Goal: Information Seeking & Learning: Learn about a topic

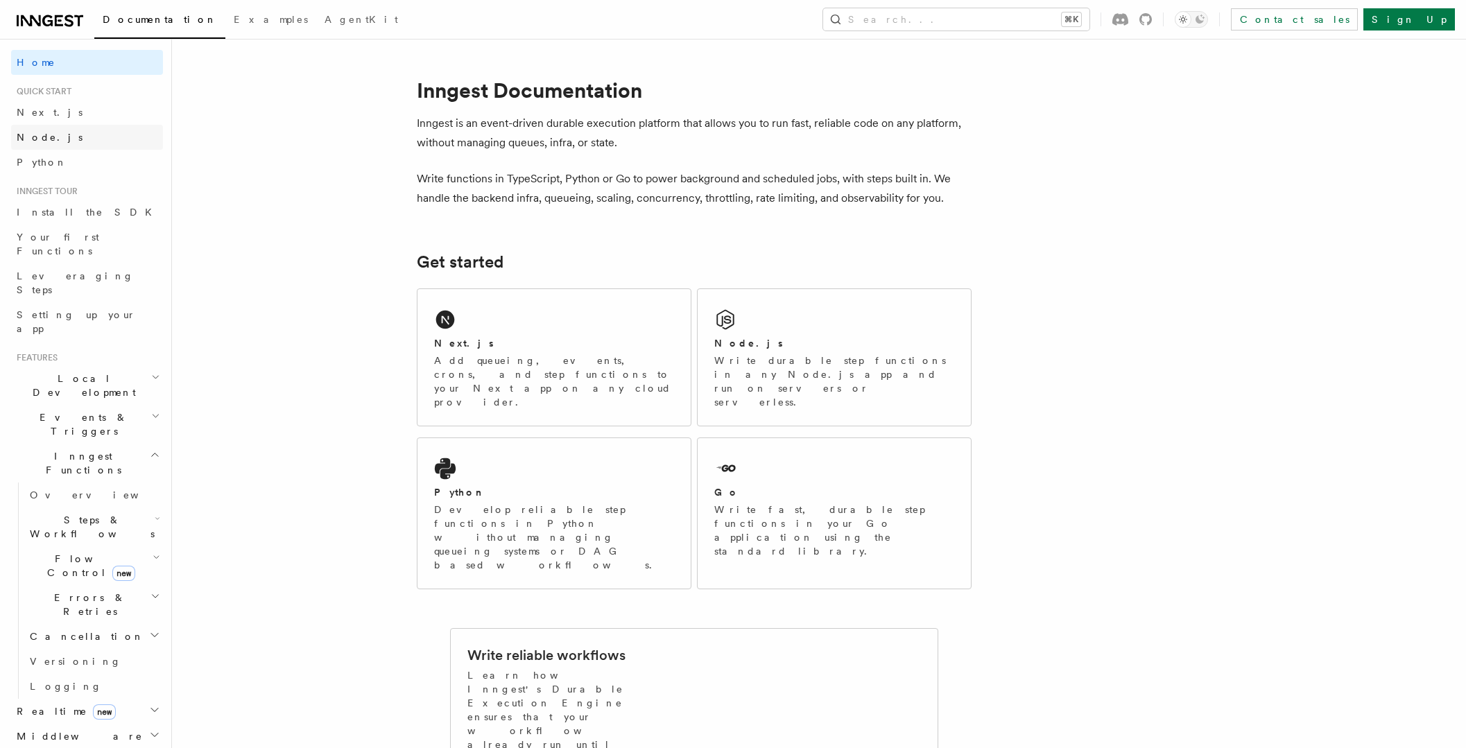
click at [49, 139] on span "Node.js" at bounding box center [50, 137] width 66 height 11
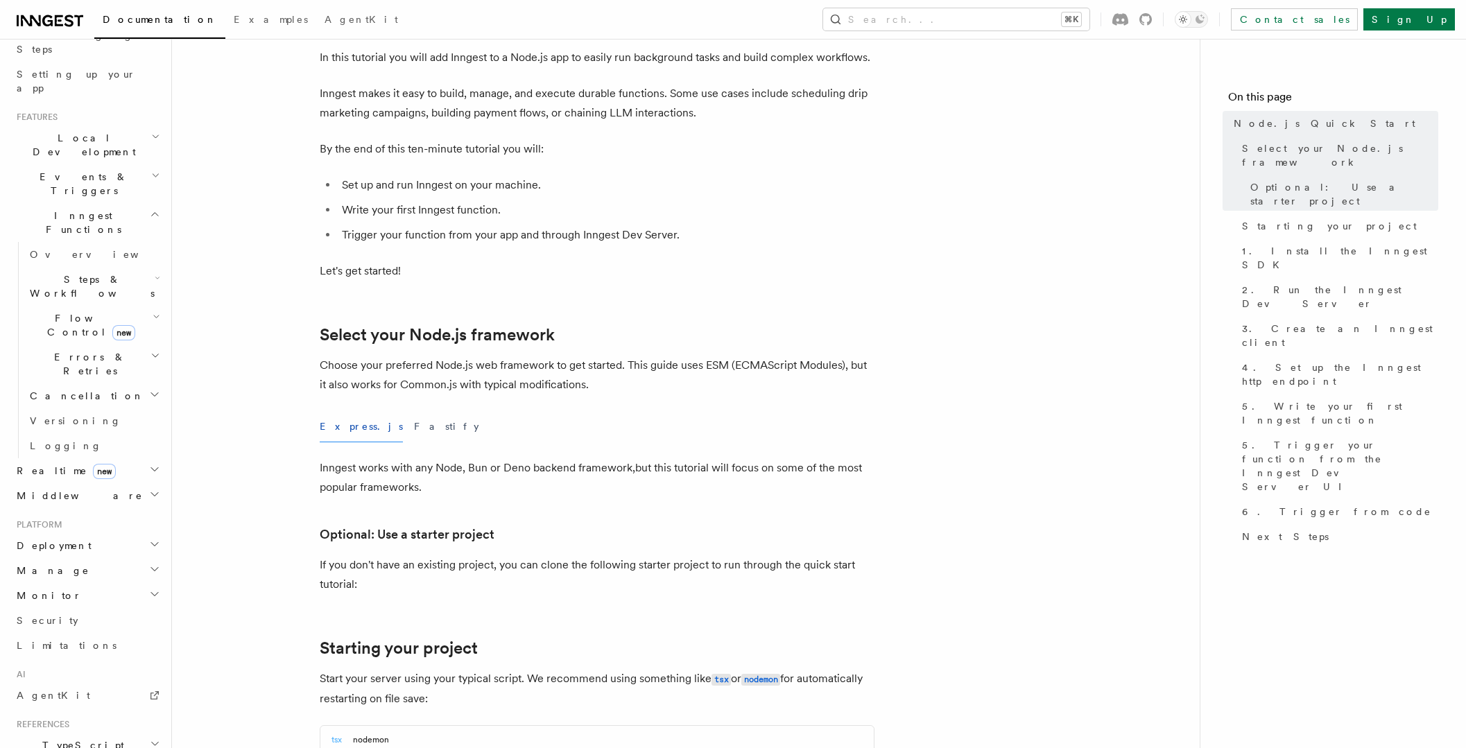
scroll to position [240, 0]
click at [76, 534] on h2 "Deployment" at bounding box center [87, 546] width 152 height 25
click at [78, 559] on link "Overview" at bounding box center [93, 571] width 139 height 25
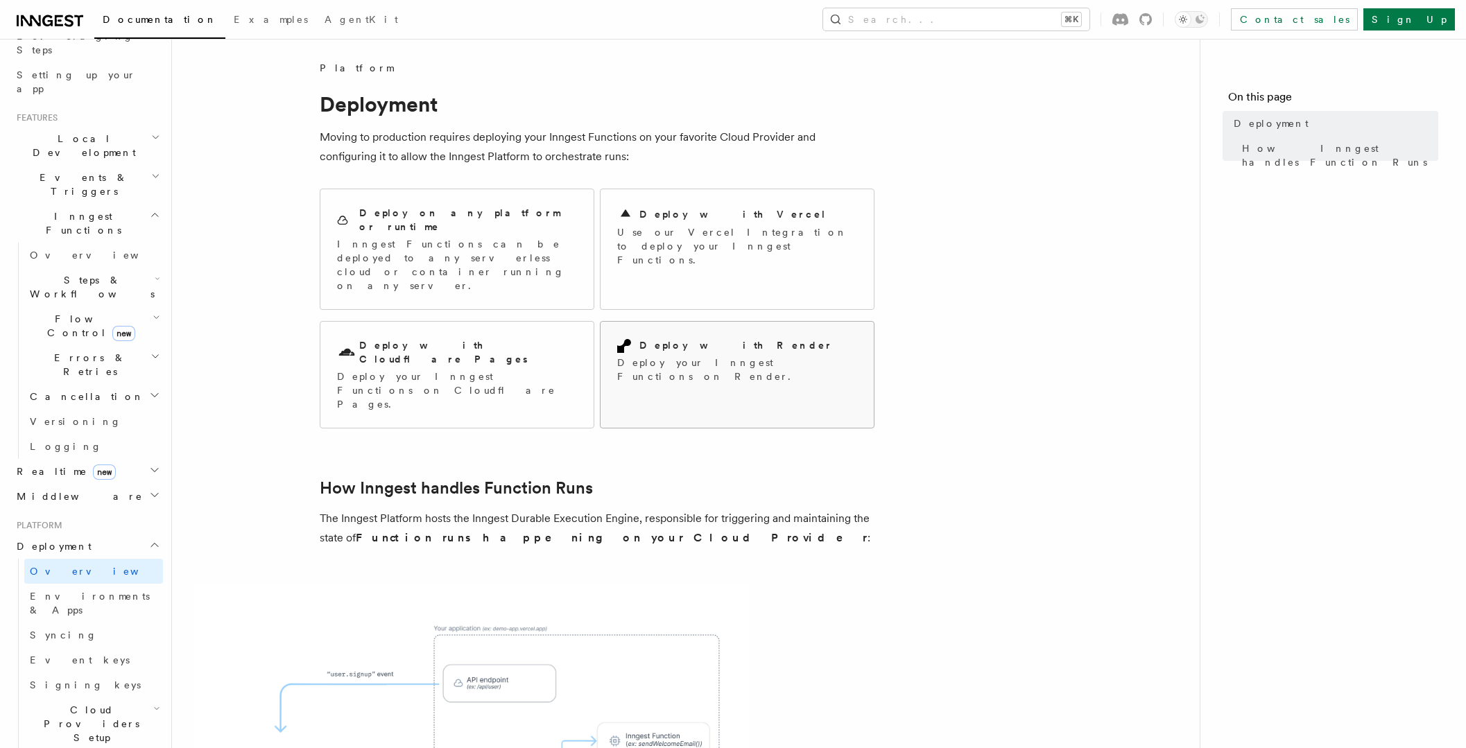
click at [662, 338] on div "Deploy with Render" at bounding box center [737, 345] width 240 height 15
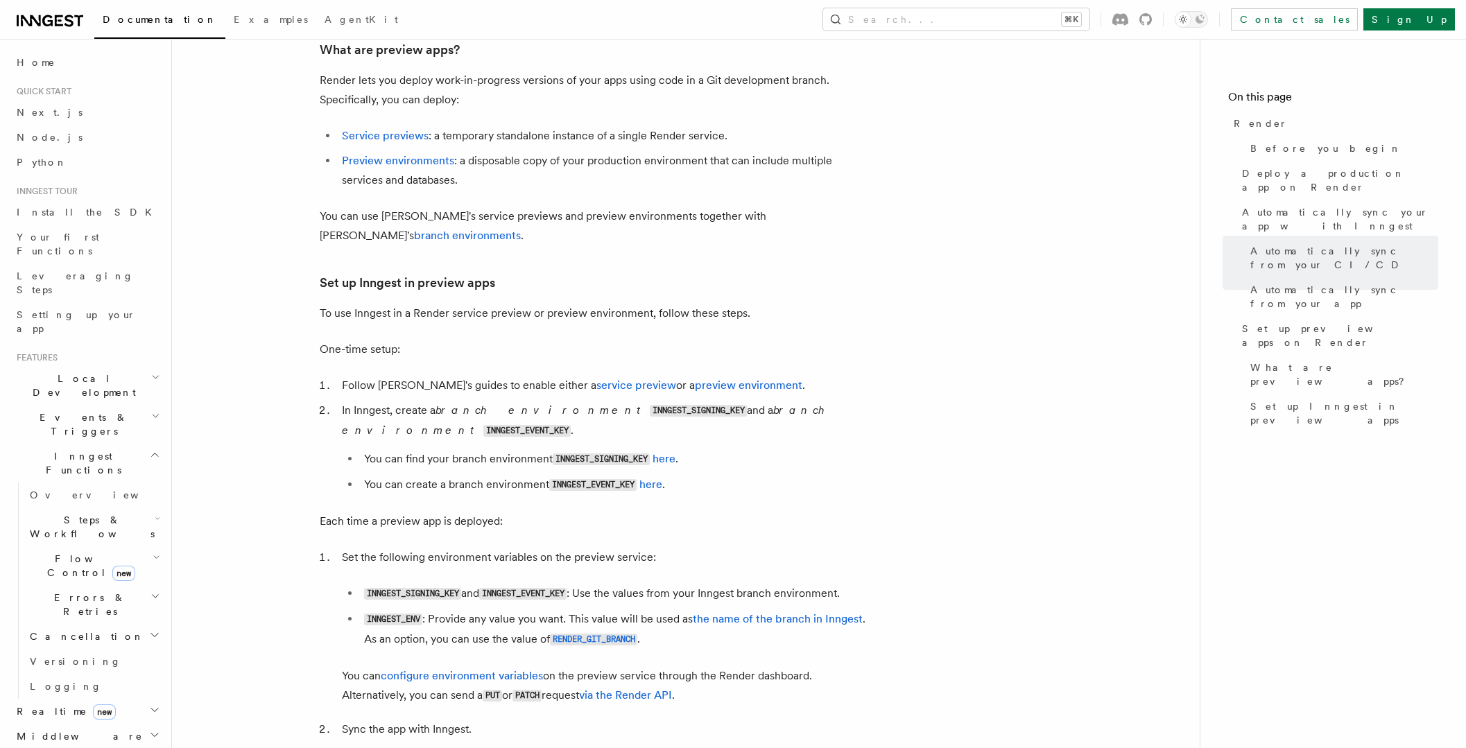
scroll to position [2532, 0]
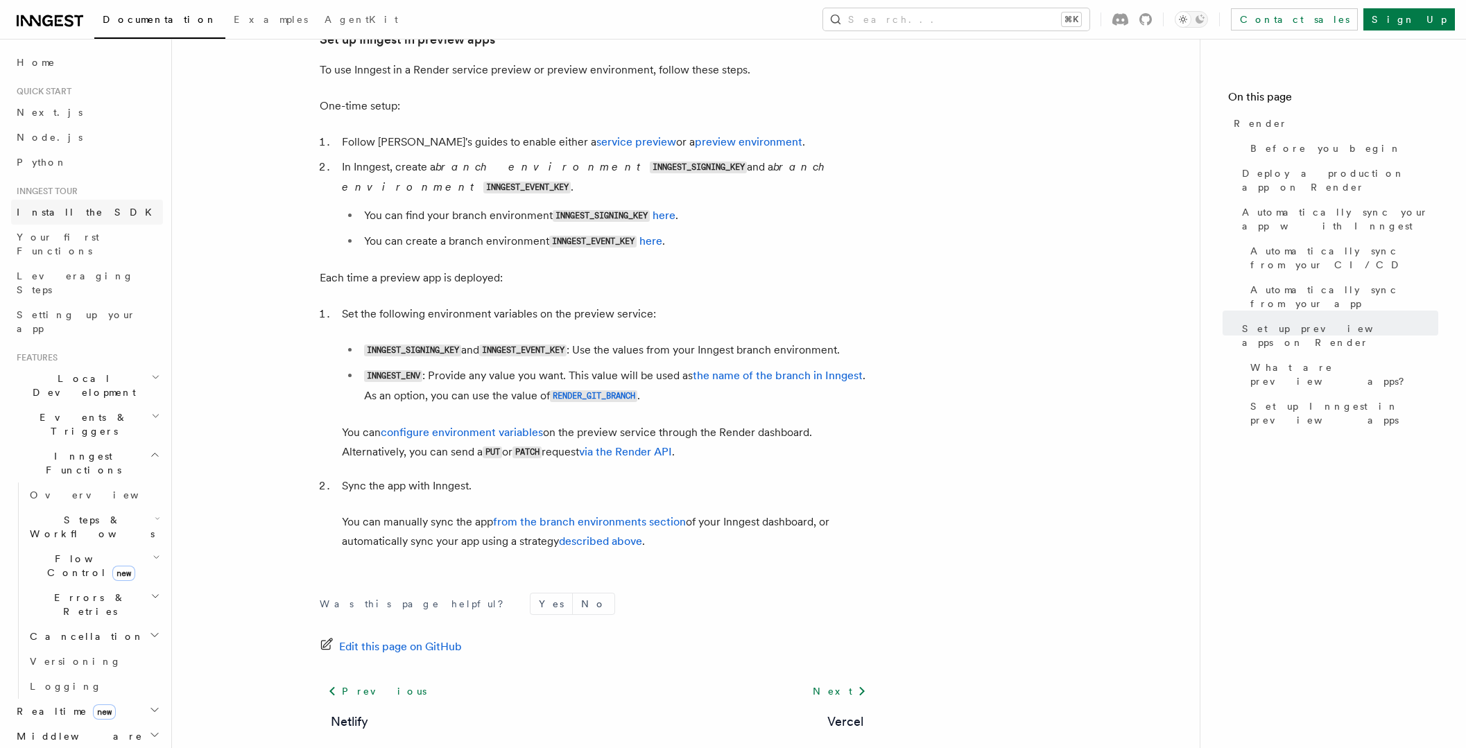
click at [70, 215] on span "Install the SDK" at bounding box center [89, 212] width 144 height 11
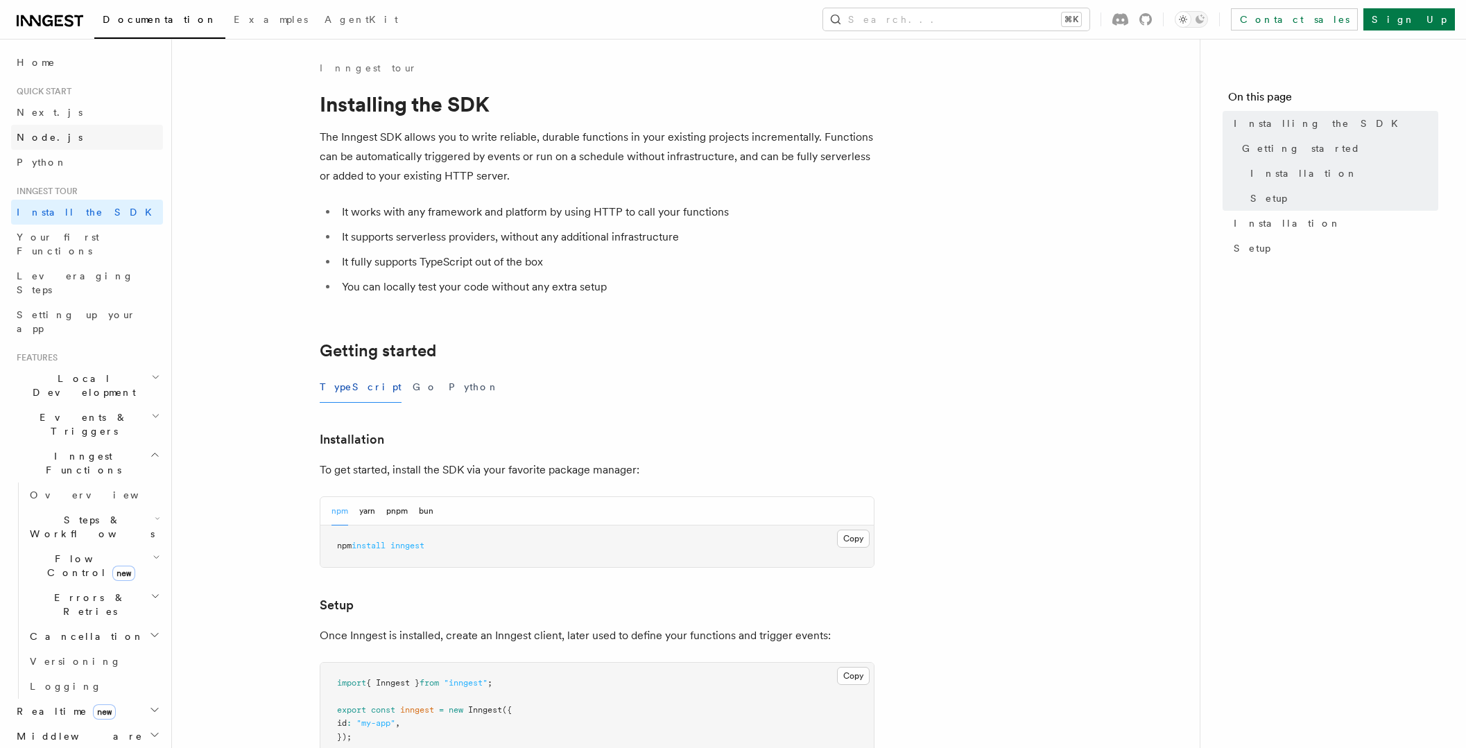
click at [48, 136] on span "Node.js" at bounding box center [50, 137] width 66 height 11
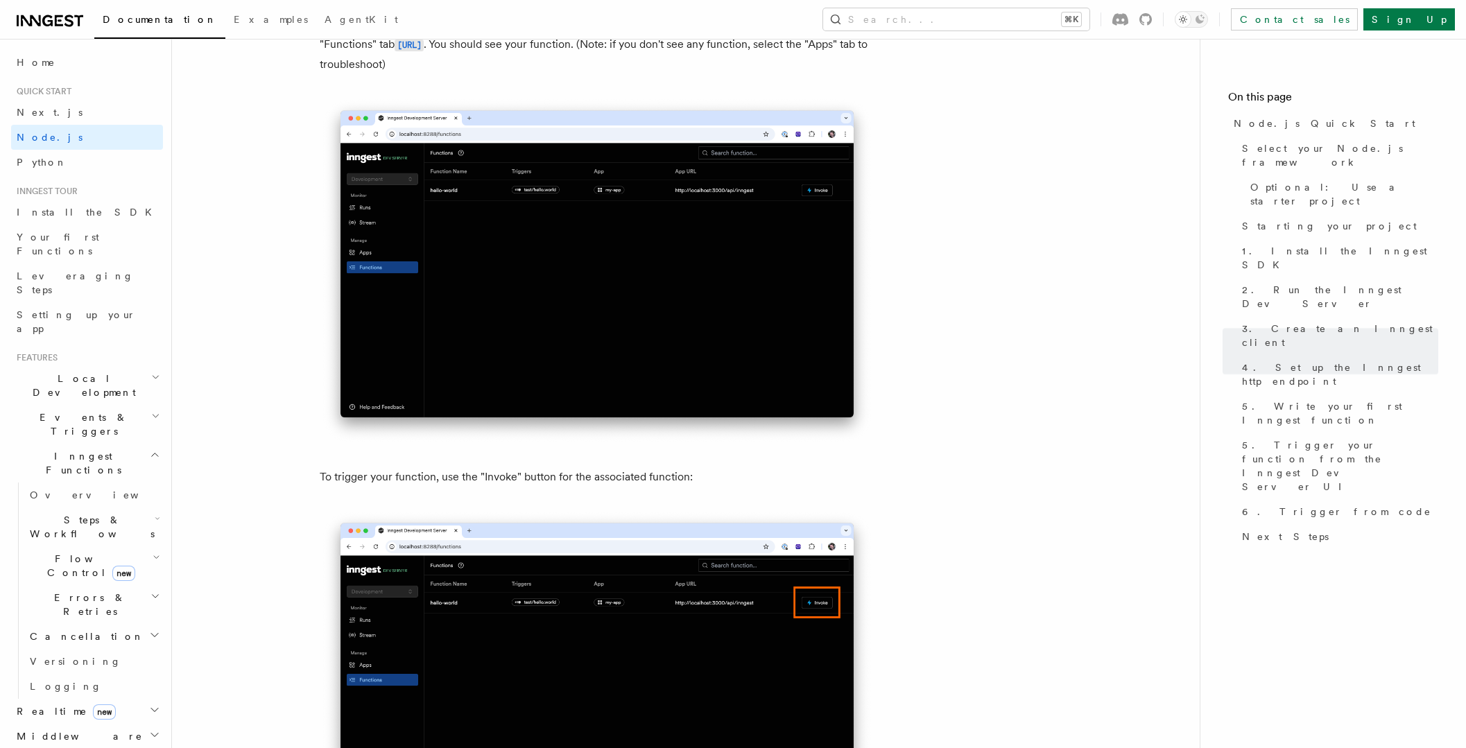
scroll to position [3422, 0]
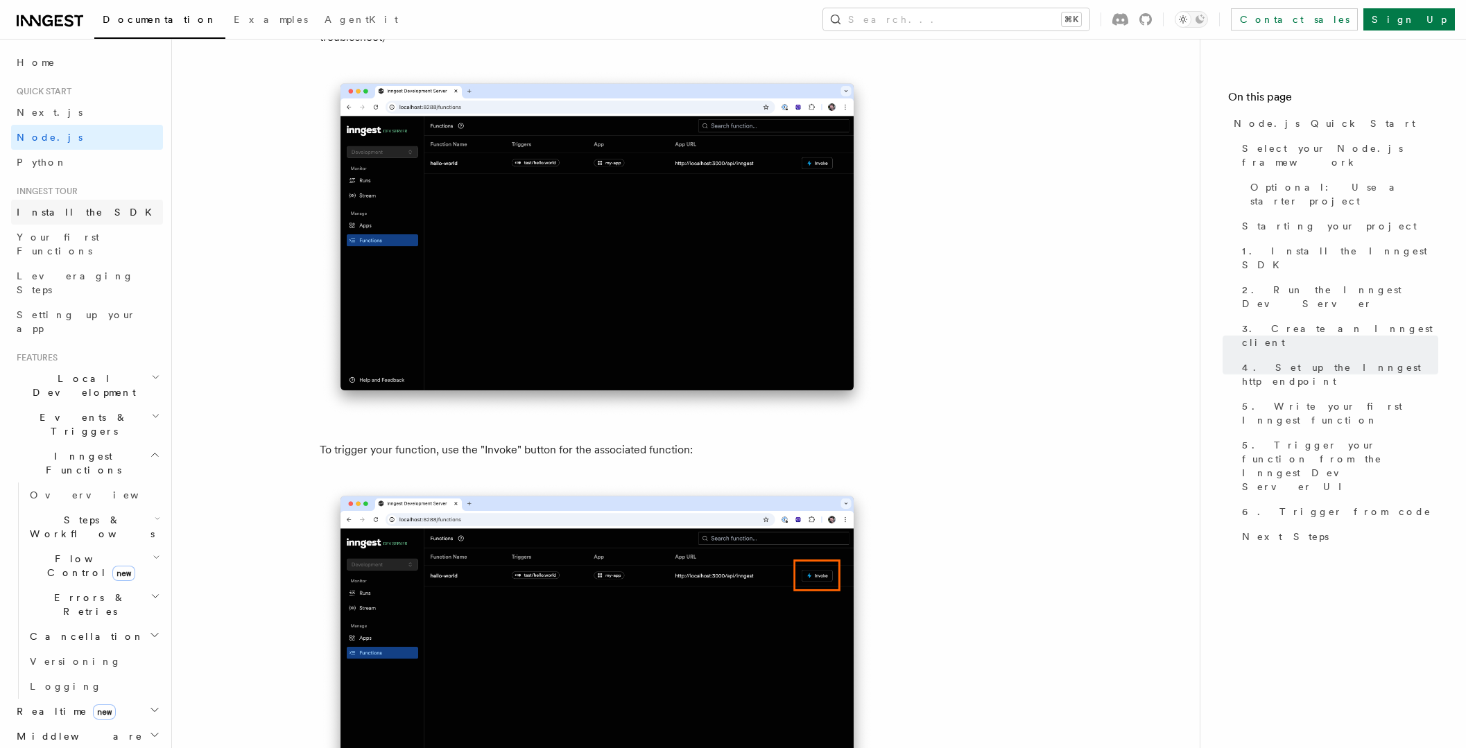
click at [76, 221] on link "Install the SDK" at bounding box center [87, 212] width 152 height 25
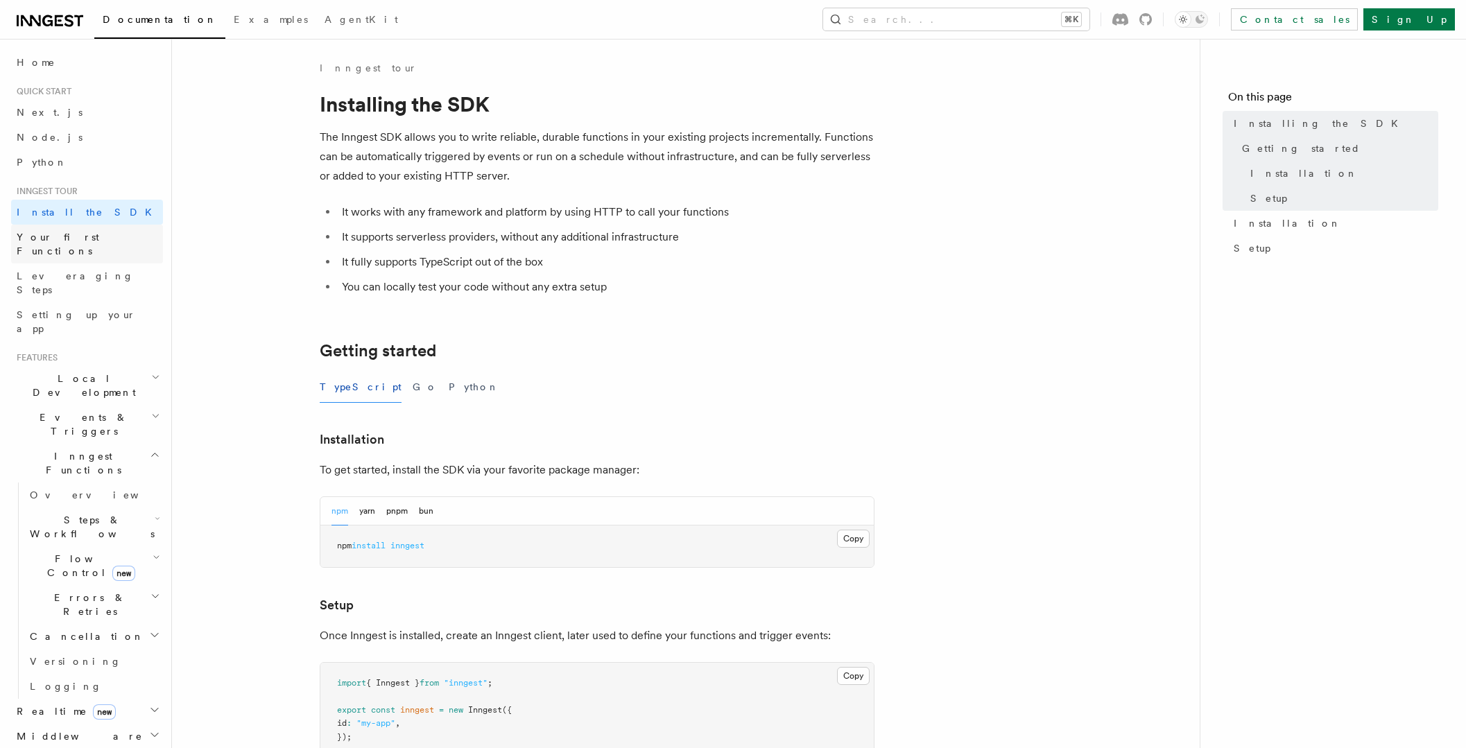
click at [89, 236] on span "Your first Functions" at bounding box center [58, 244] width 83 height 25
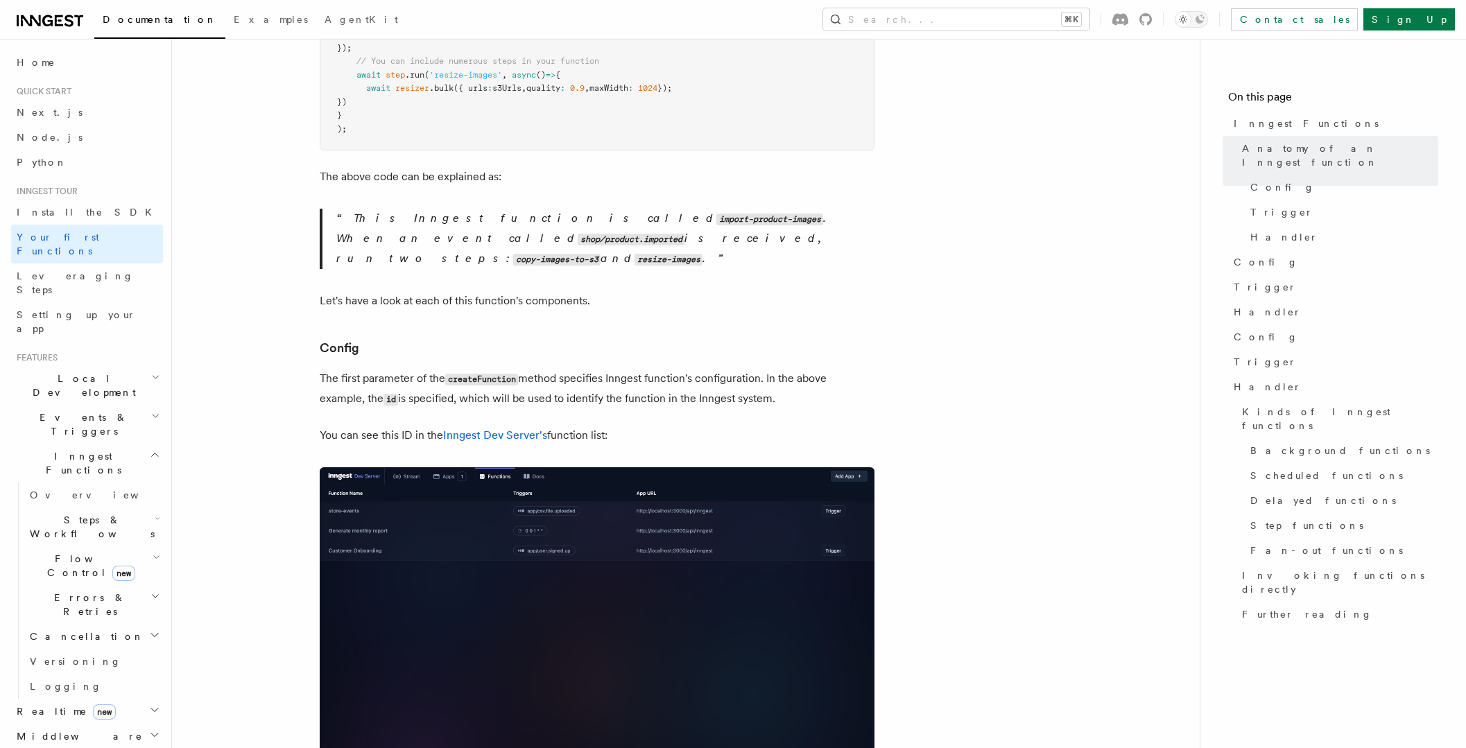
scroll to position [605, 0]
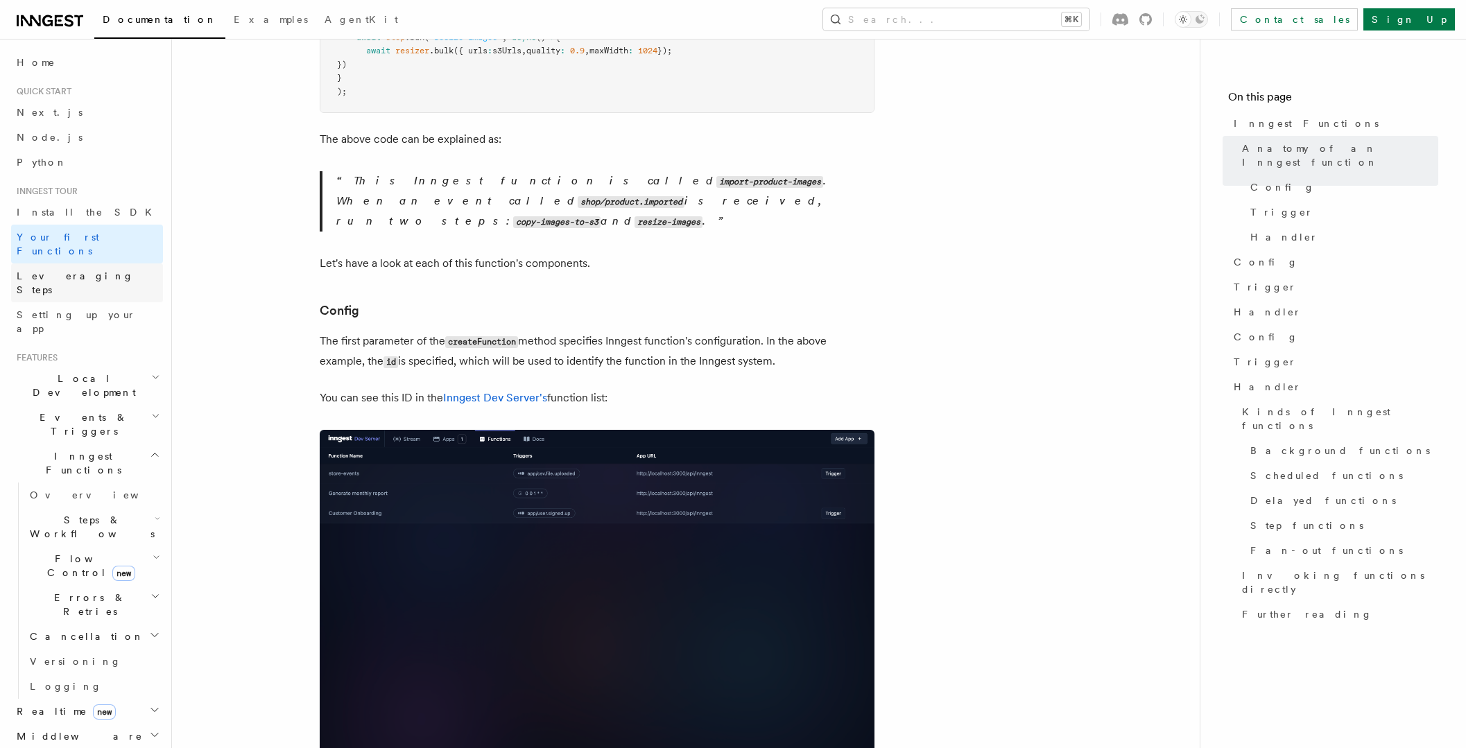
click at [91, 270] on span "Leveraging Steps" at bounding box center [75, 282] width 117 height 25
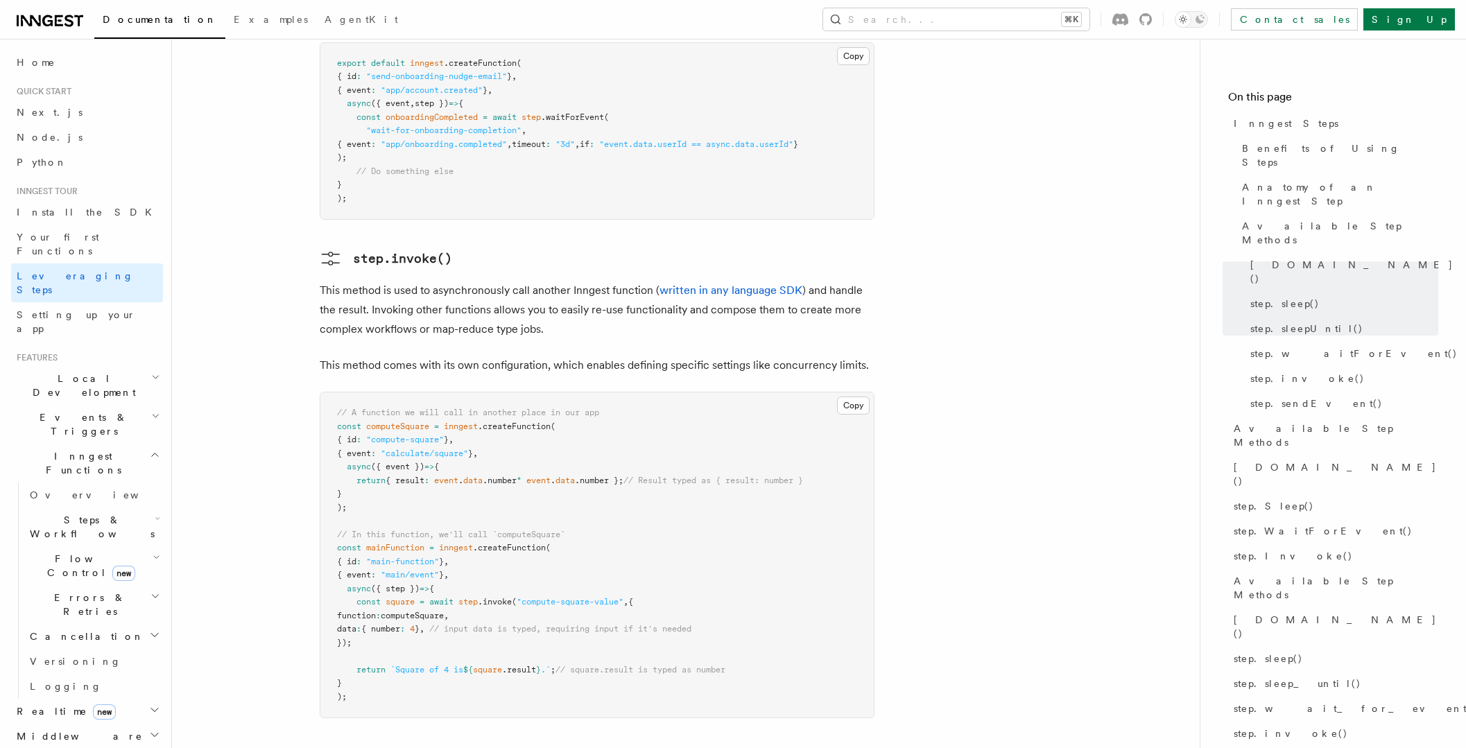
scroll to position [2404, 0]
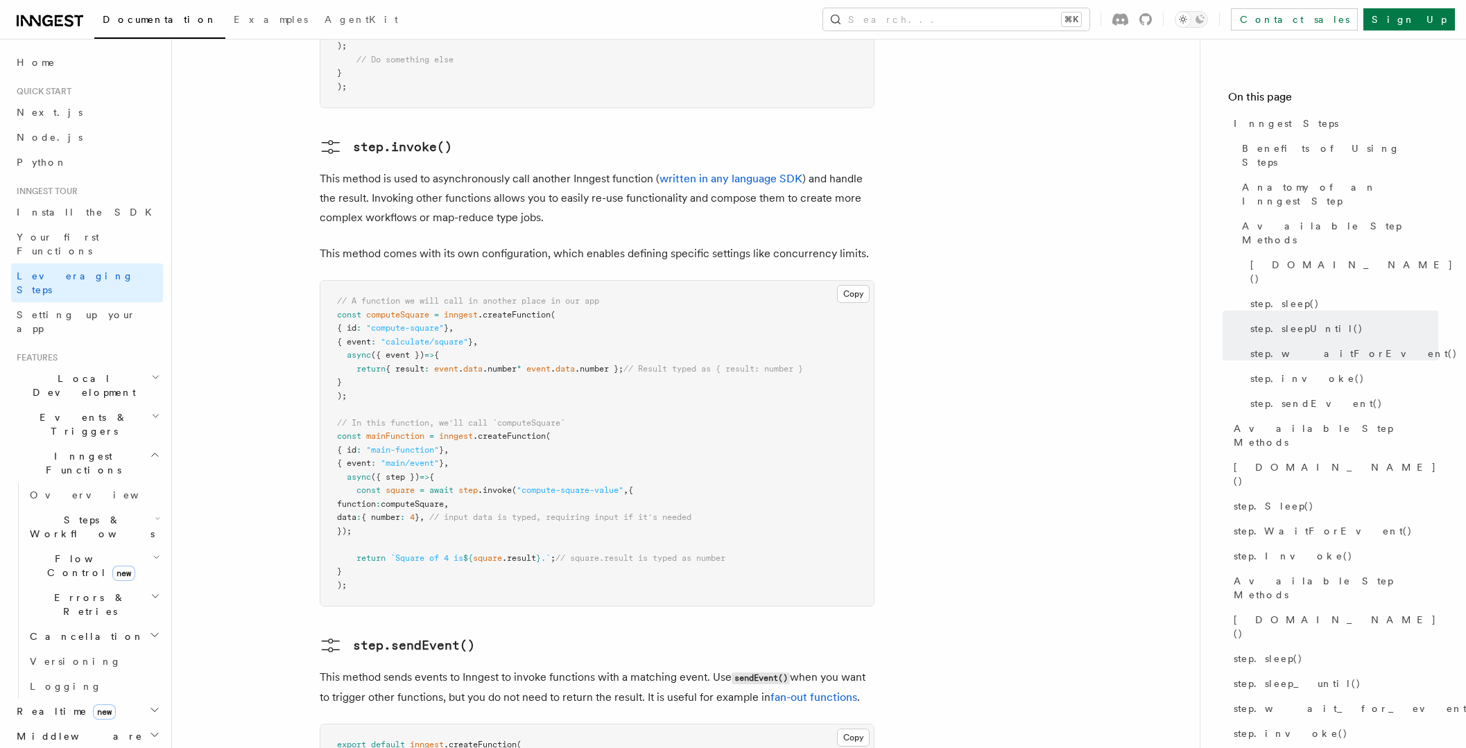
click at [95, 372] on span "Local Development" at bounding box center [81, 386] width 140 height 28
click at [71, 535] on span "Events & Triggers" at bounding box center [81, 549] width 140 height 28
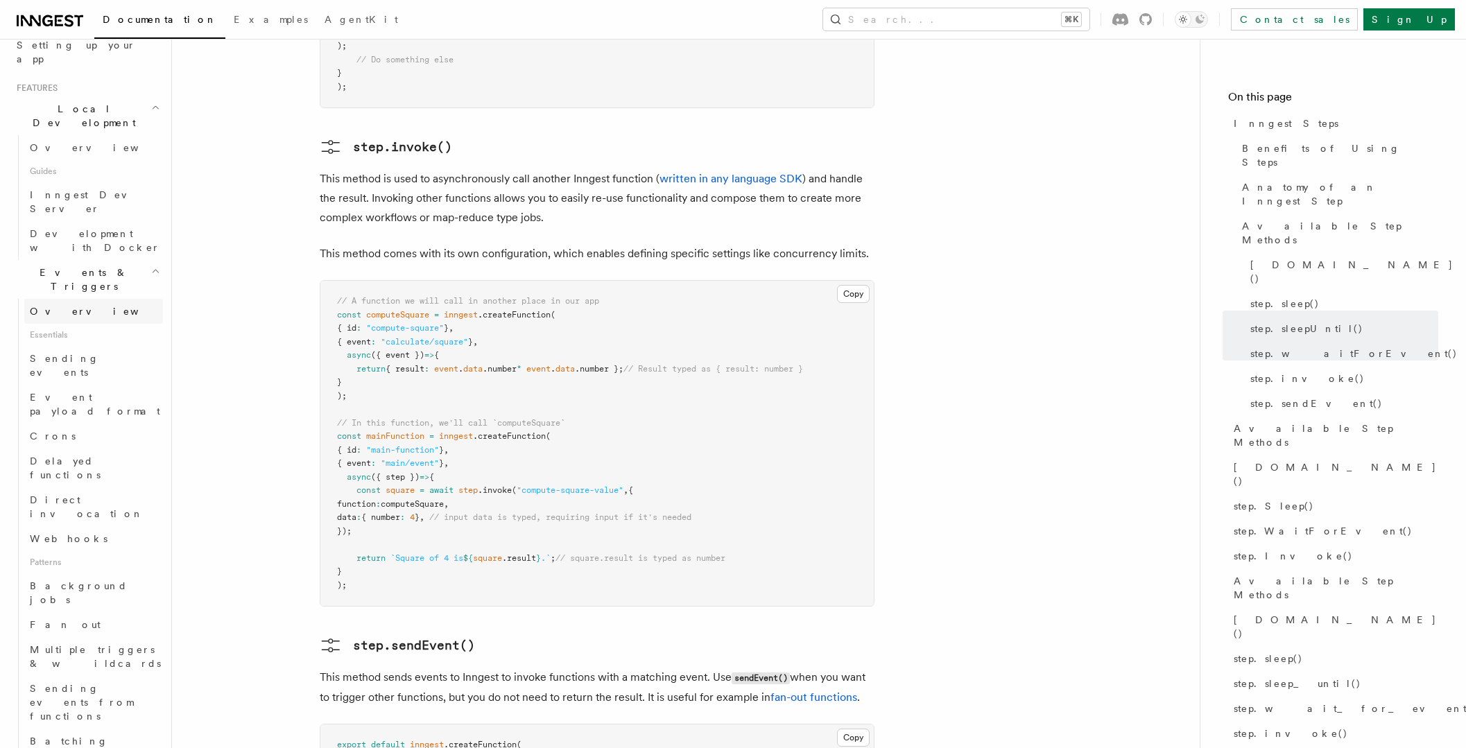
scroll to position [279, 0]
click at [83, 414] on link "Crons" at bounding box center [93, 426] width 139 height 25
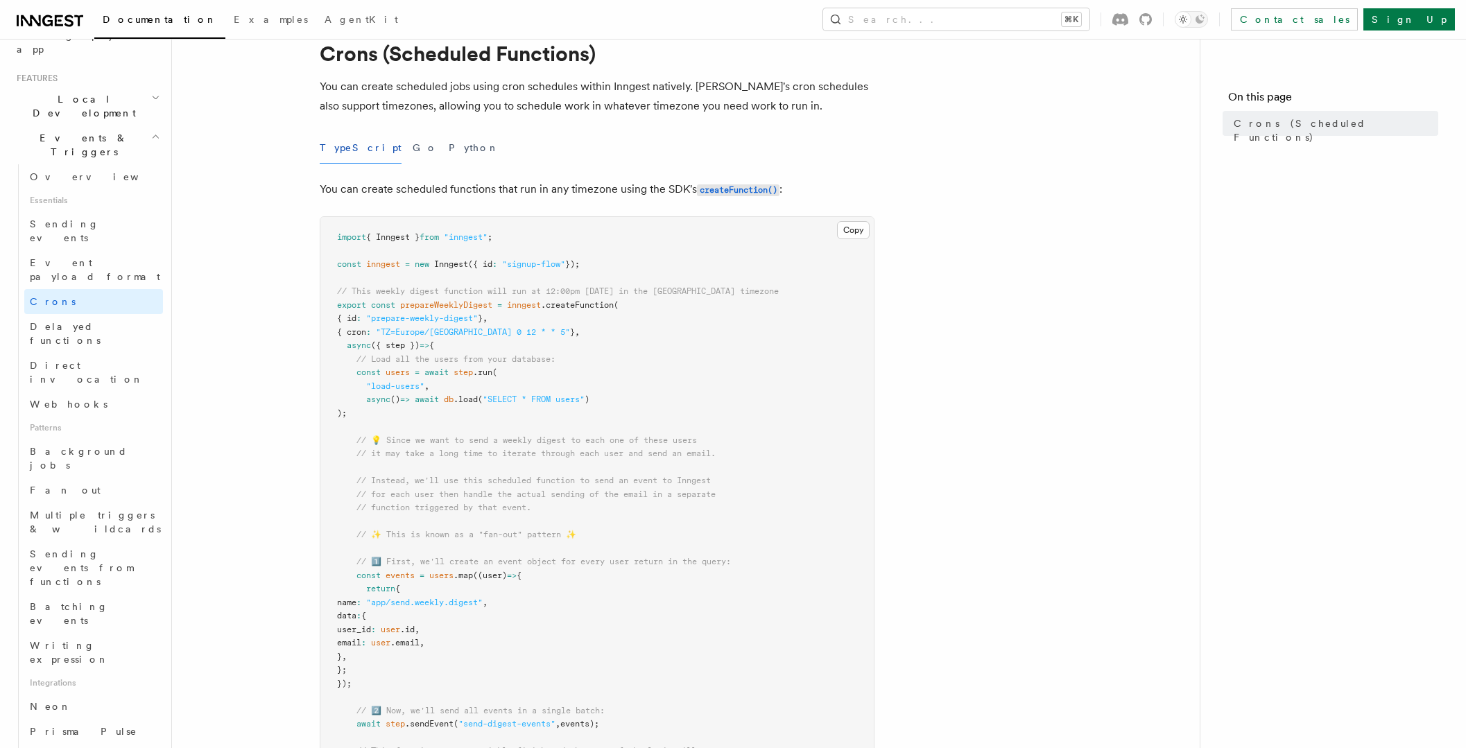
scroll to position [37, 0]
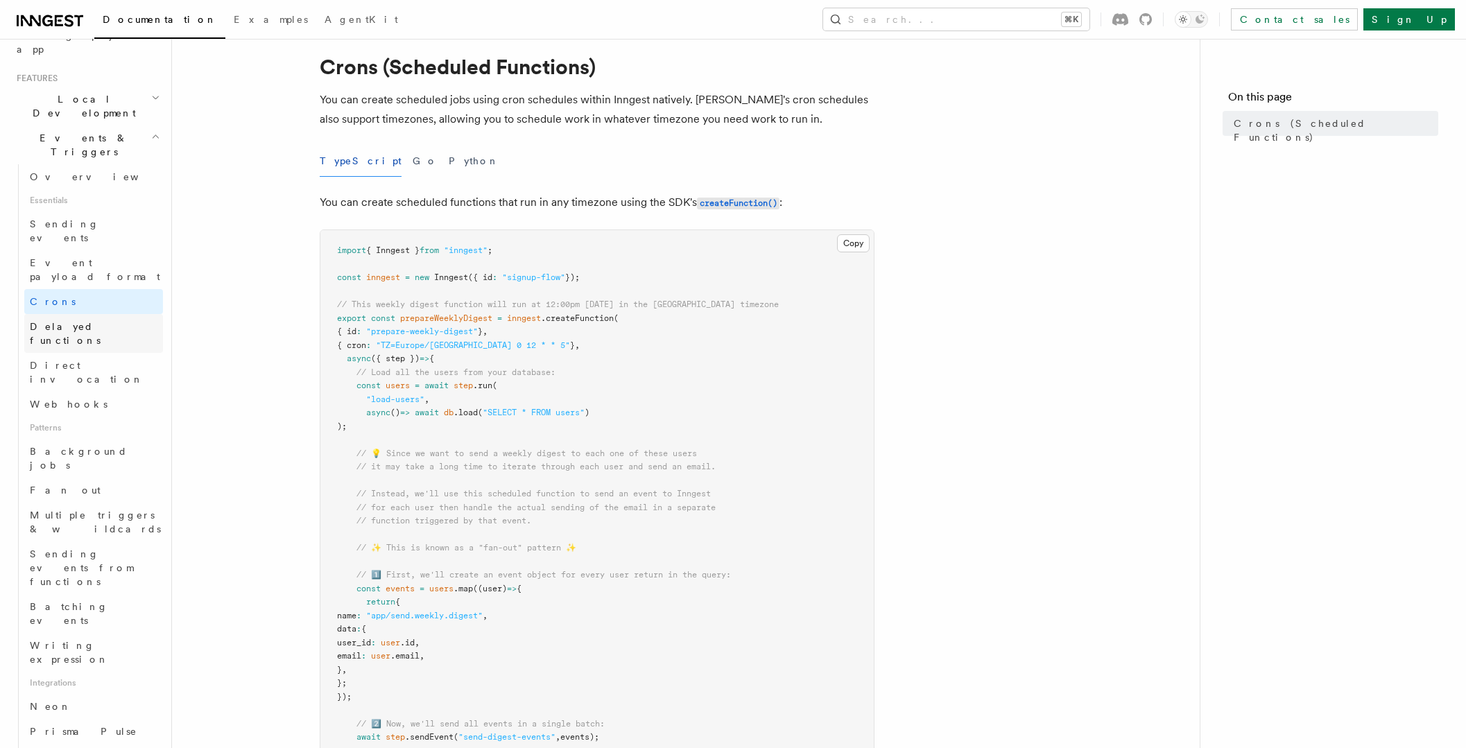
click at [82, 314] on link "Delayed functions" at bounding box center [93, 333] width 139 height 39
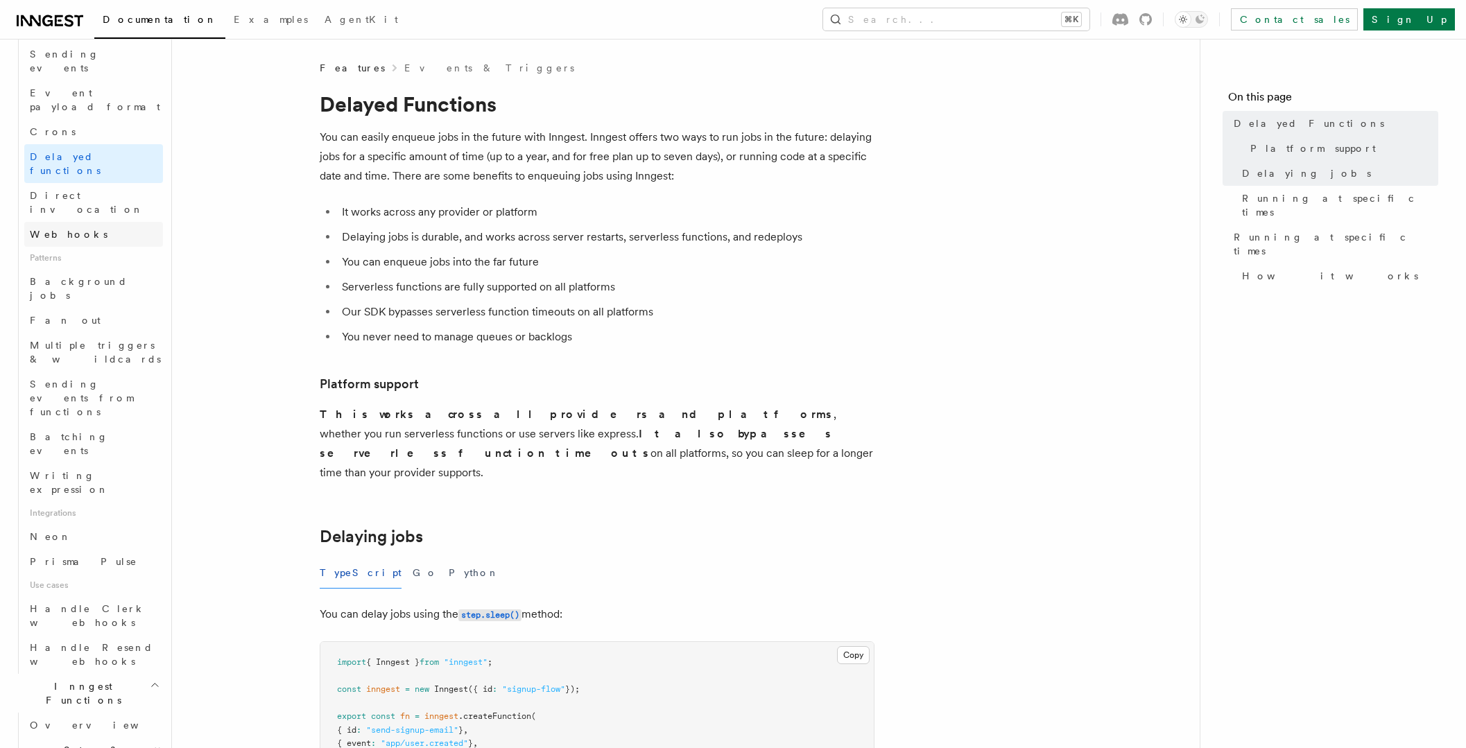
scroll to position [451, 0]
click at [85, 275] on span "Background jobs" at bounding box center [79, 287] width 98 height 25
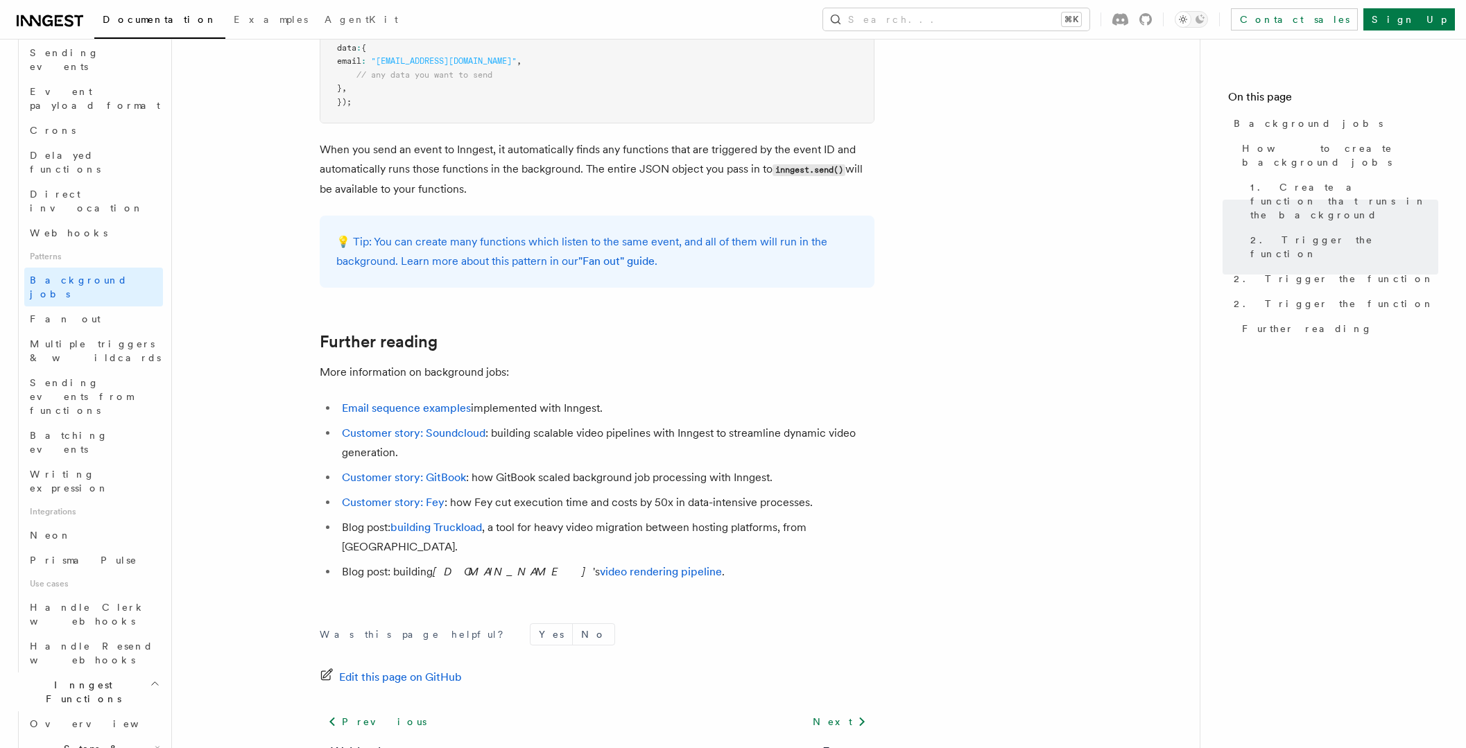
scroll to position [1032, 0]
click at [87, 307] on link "Fan out" at bounding box center [93, 319] width 139 height 25
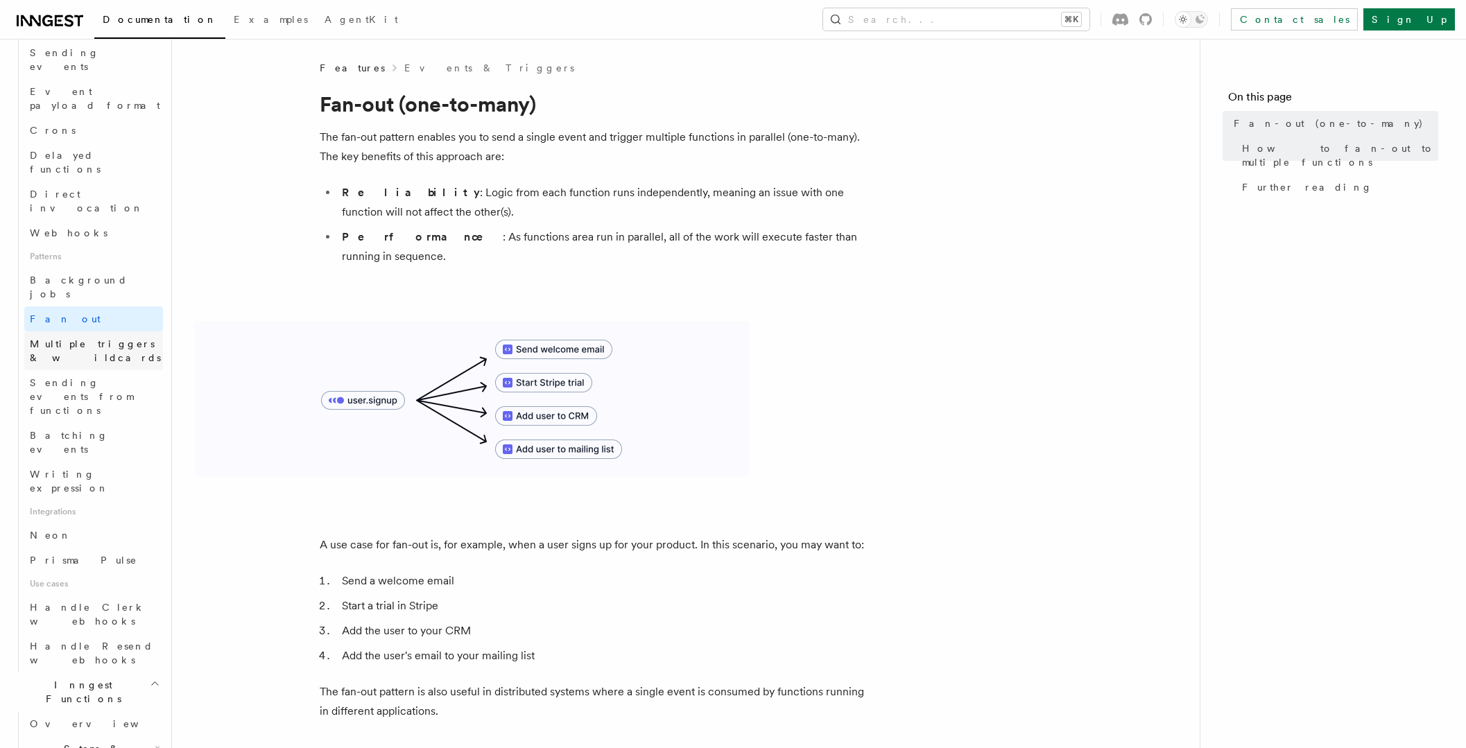
click at [134, 338] on span "Multiple triggers & wildcards" at bounding box center [95, 350] width 131 height 25
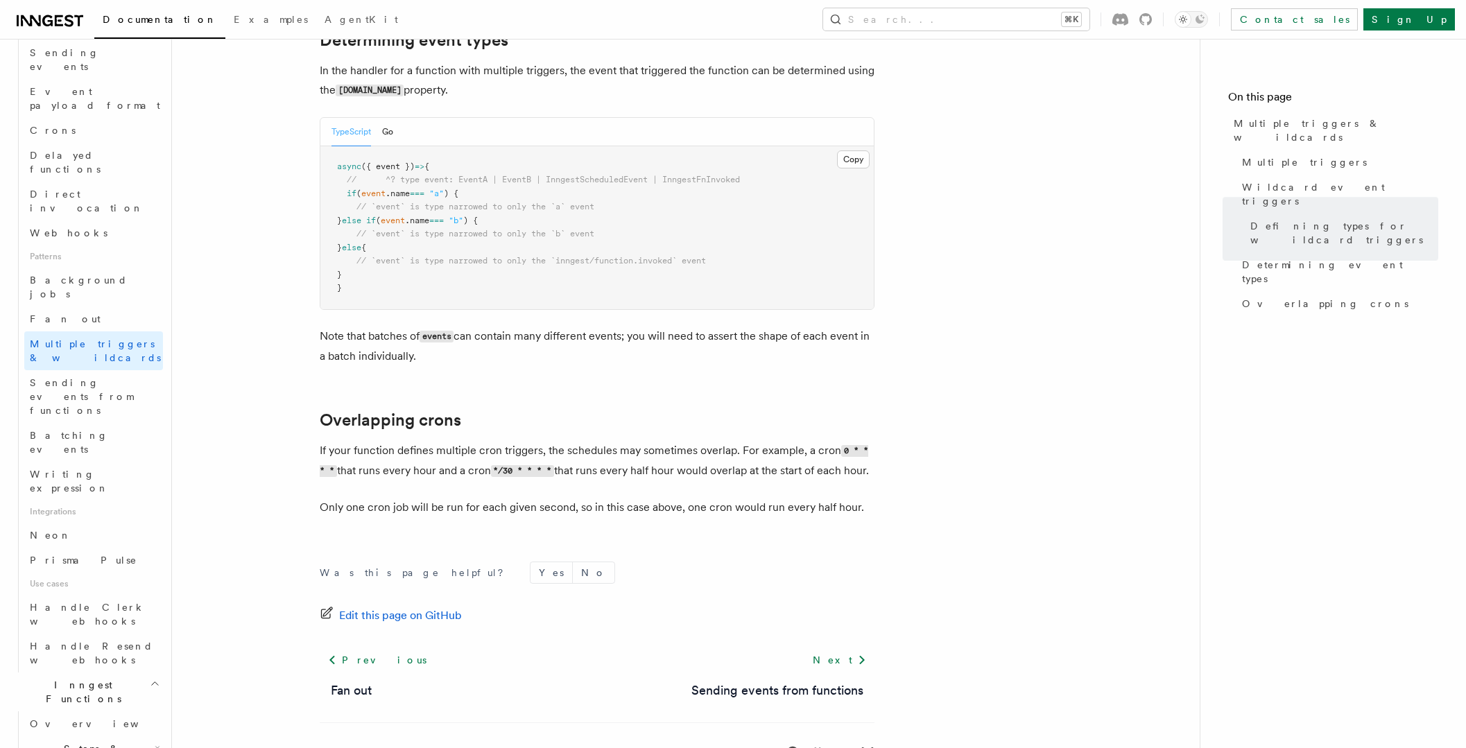
scroll to position [1434, 0]
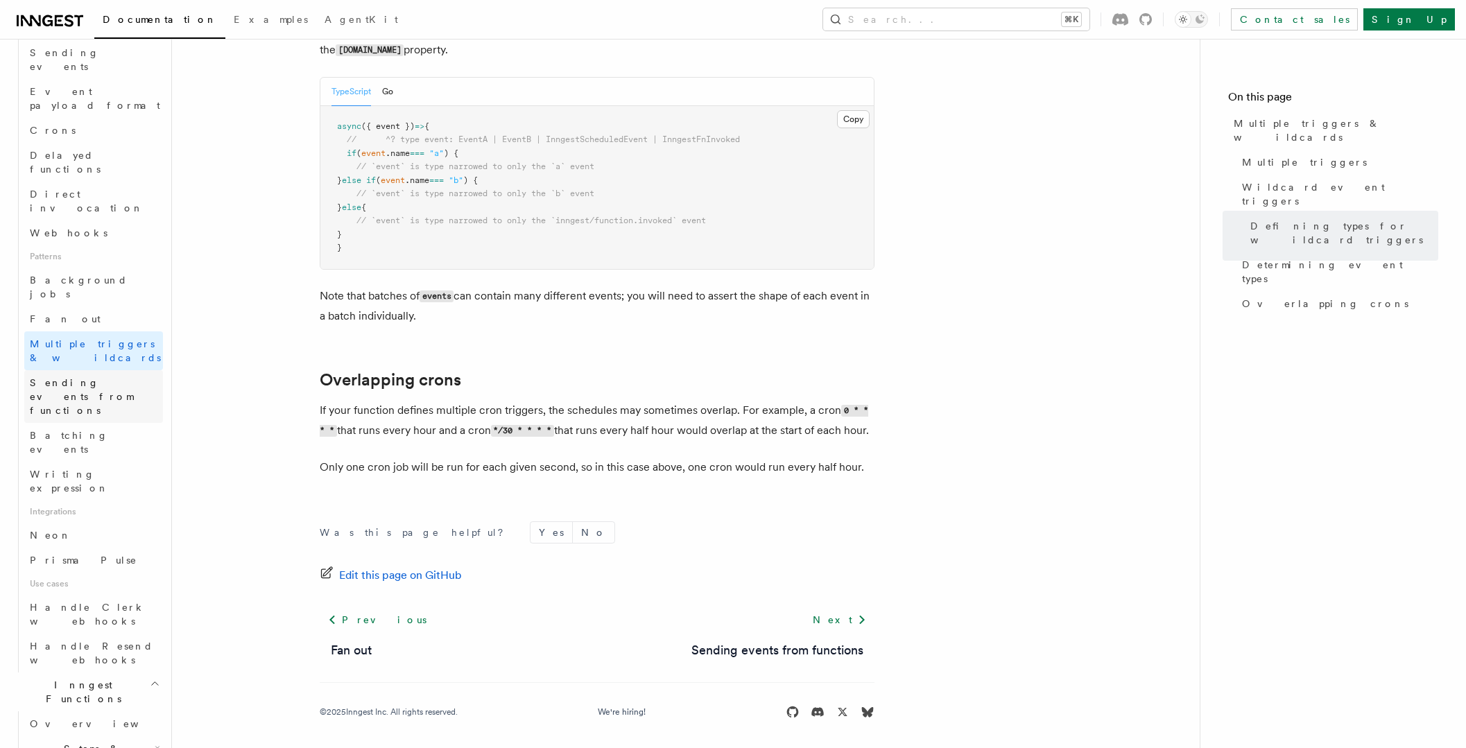
click at [107, 377] on span "Sending events from functions" at bounding box center [81, 396] width 103 height 39
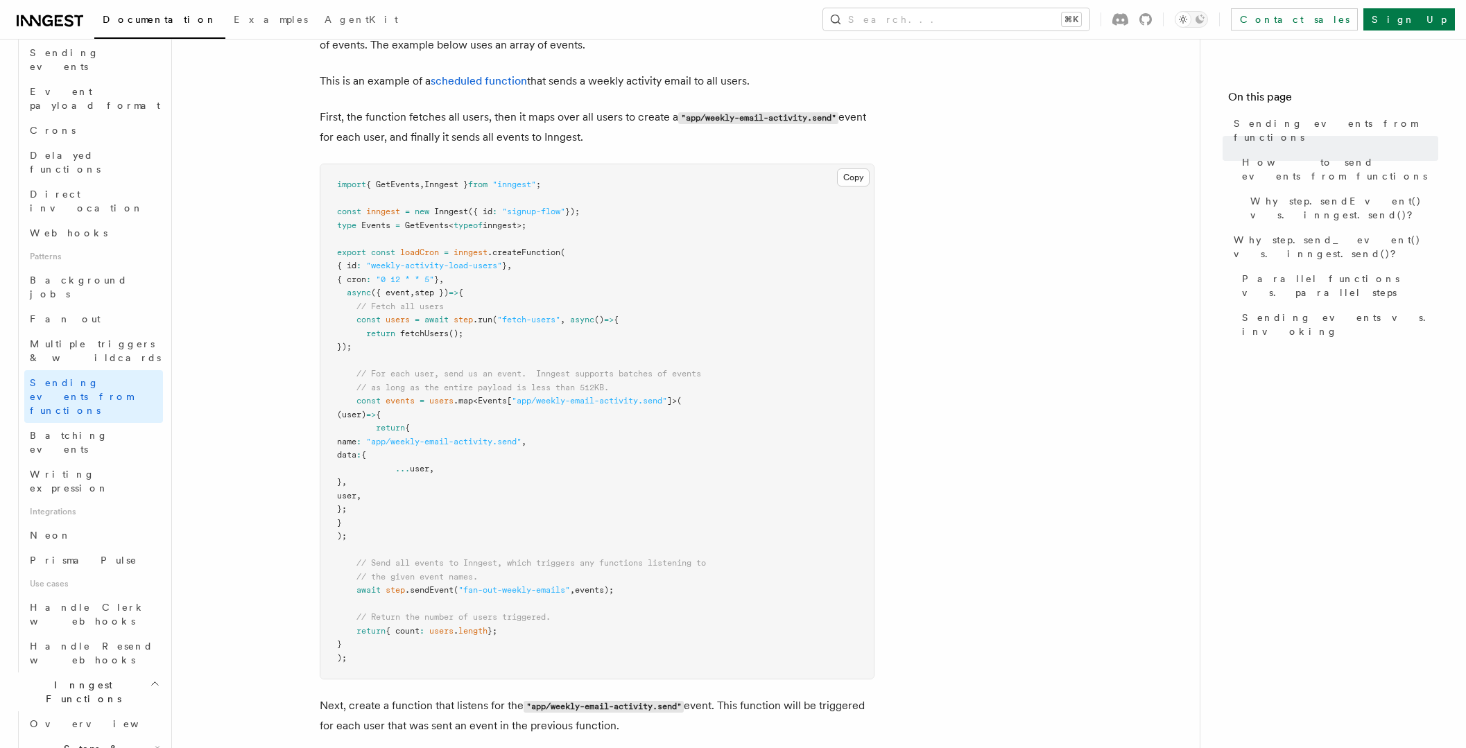
scroll to position [528, 0]
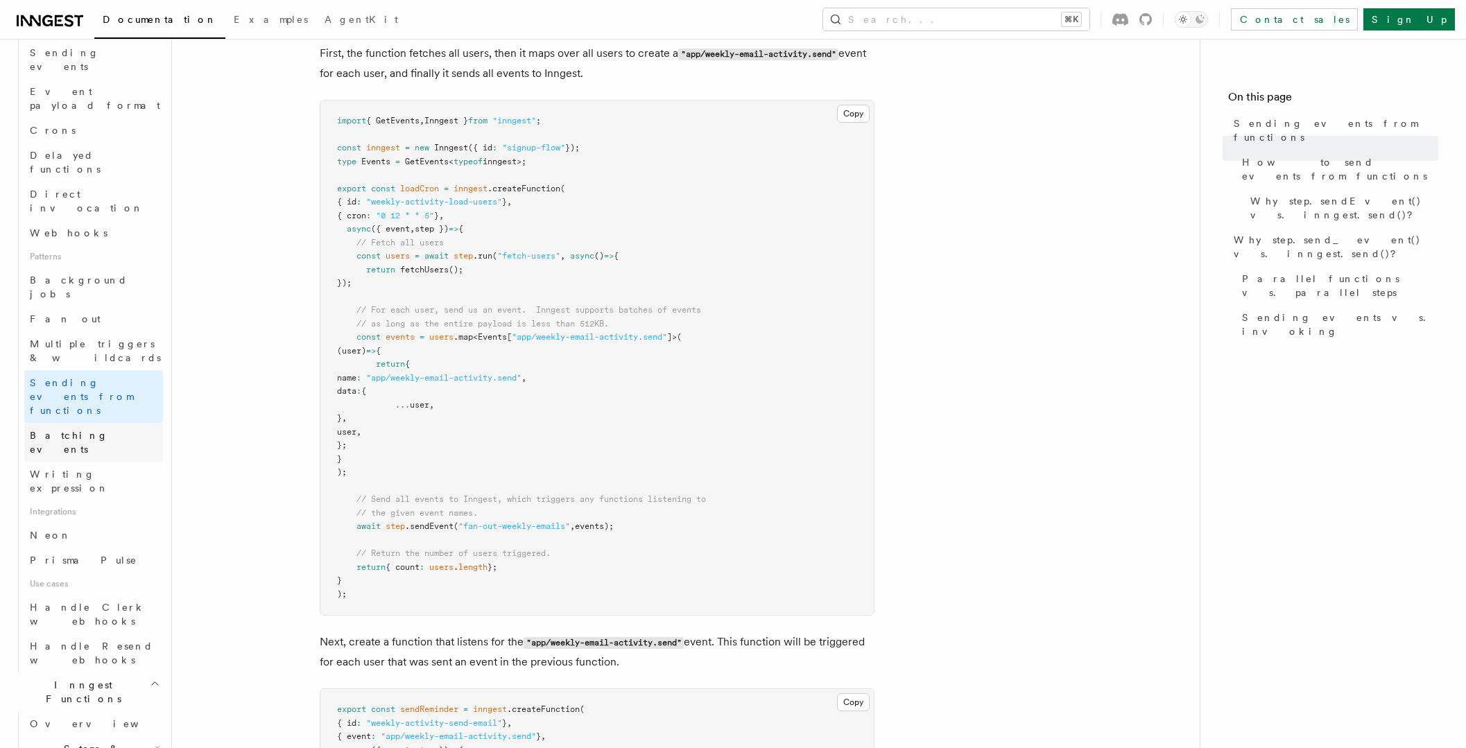
click at [80, 429] on span "Batching events" at bounding box center [96, 443] width 133 height 28
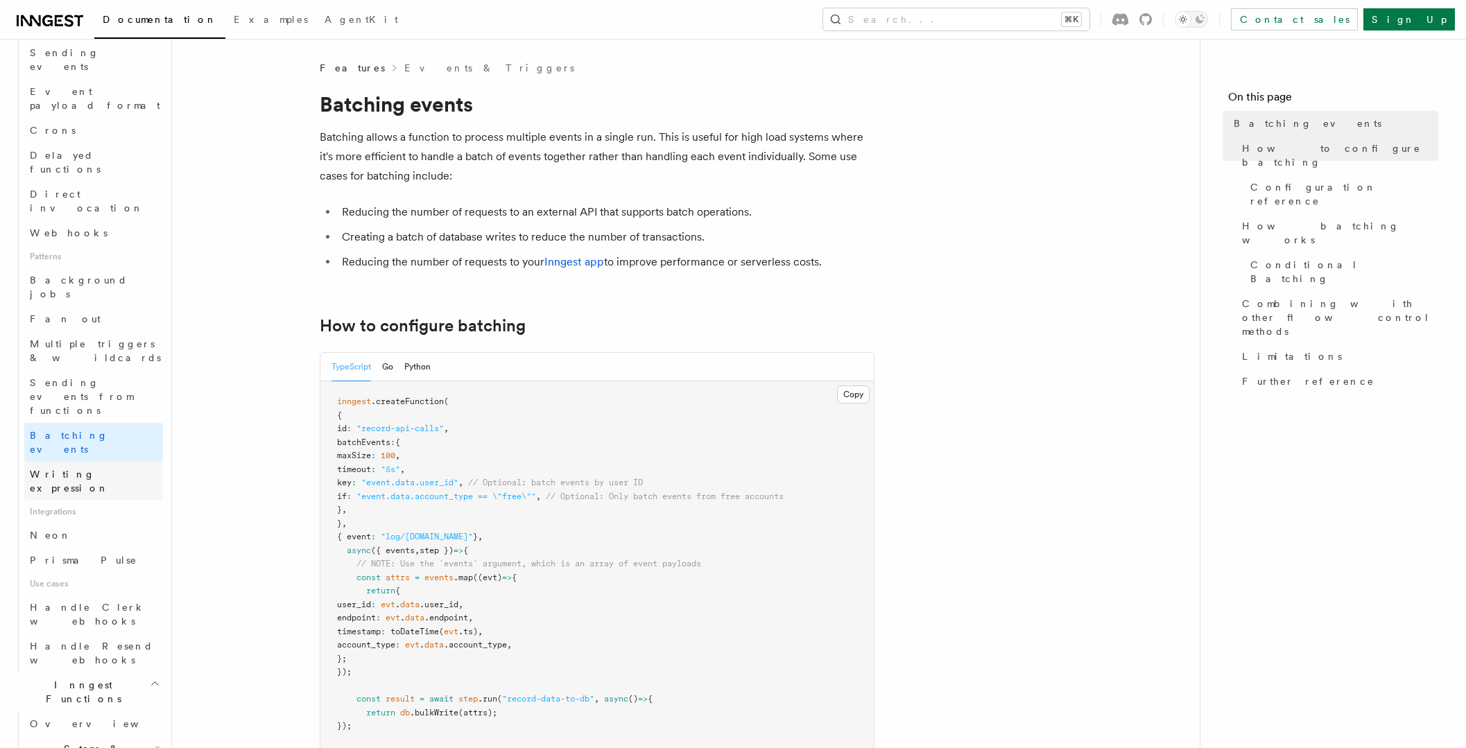
click at [86, 469] on span "Writing expression" at bounding box center [69, 481] width 79 height 25
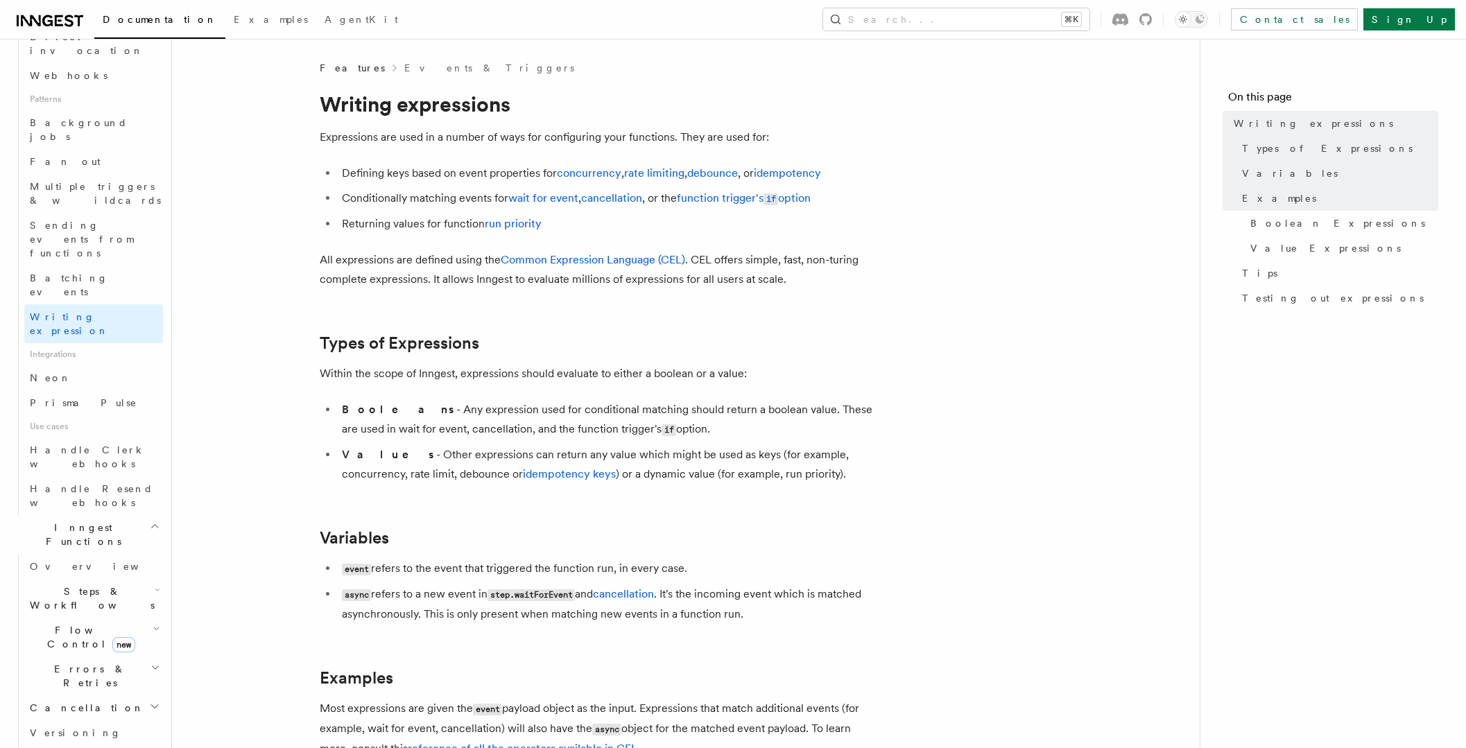
scroll to position [610, 0]
click at [103, 553] on link "Overview" at bounding box center [93, 565] width 139 height 25
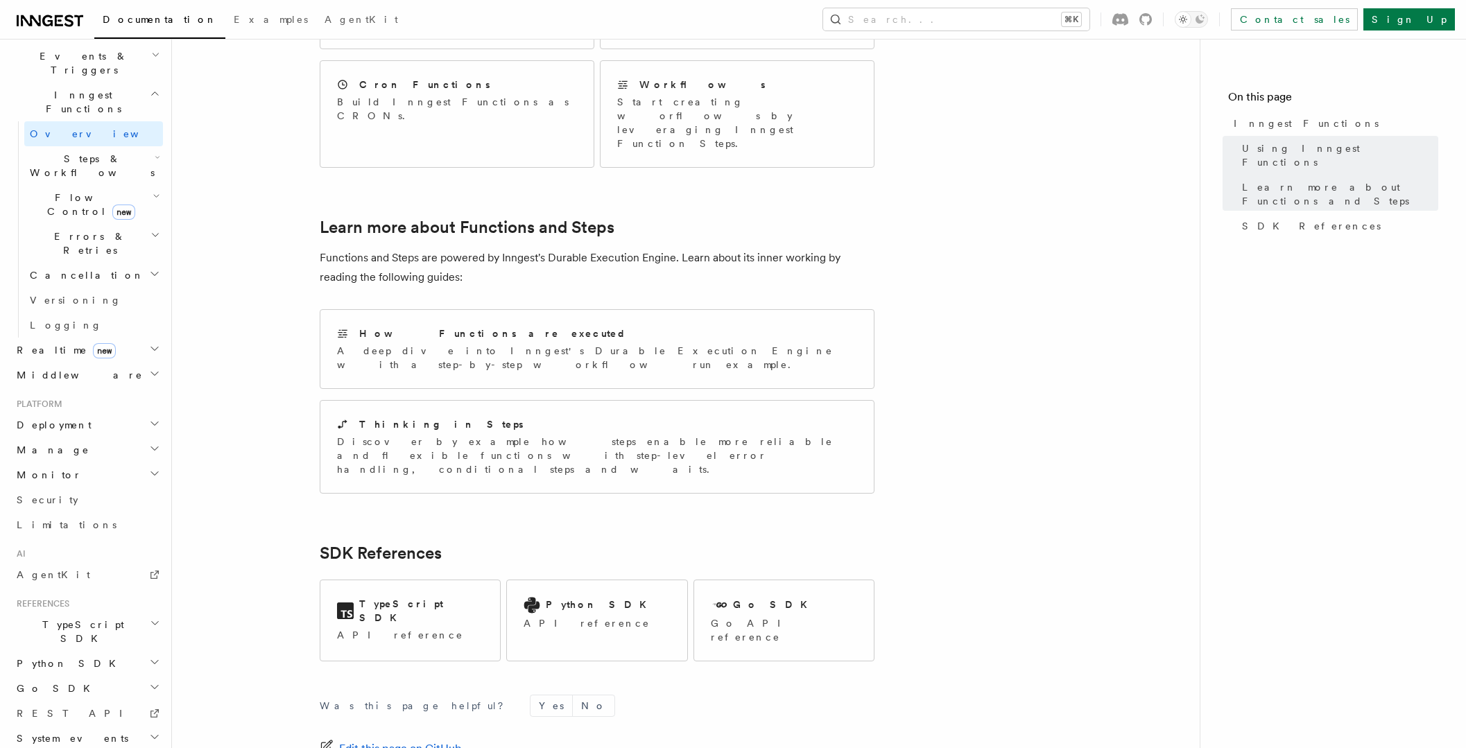
scroll to position [867, 0]
click at [72, 152] on span "Steps & Workflows" at bounding box center [89, 166] width 130 height 28
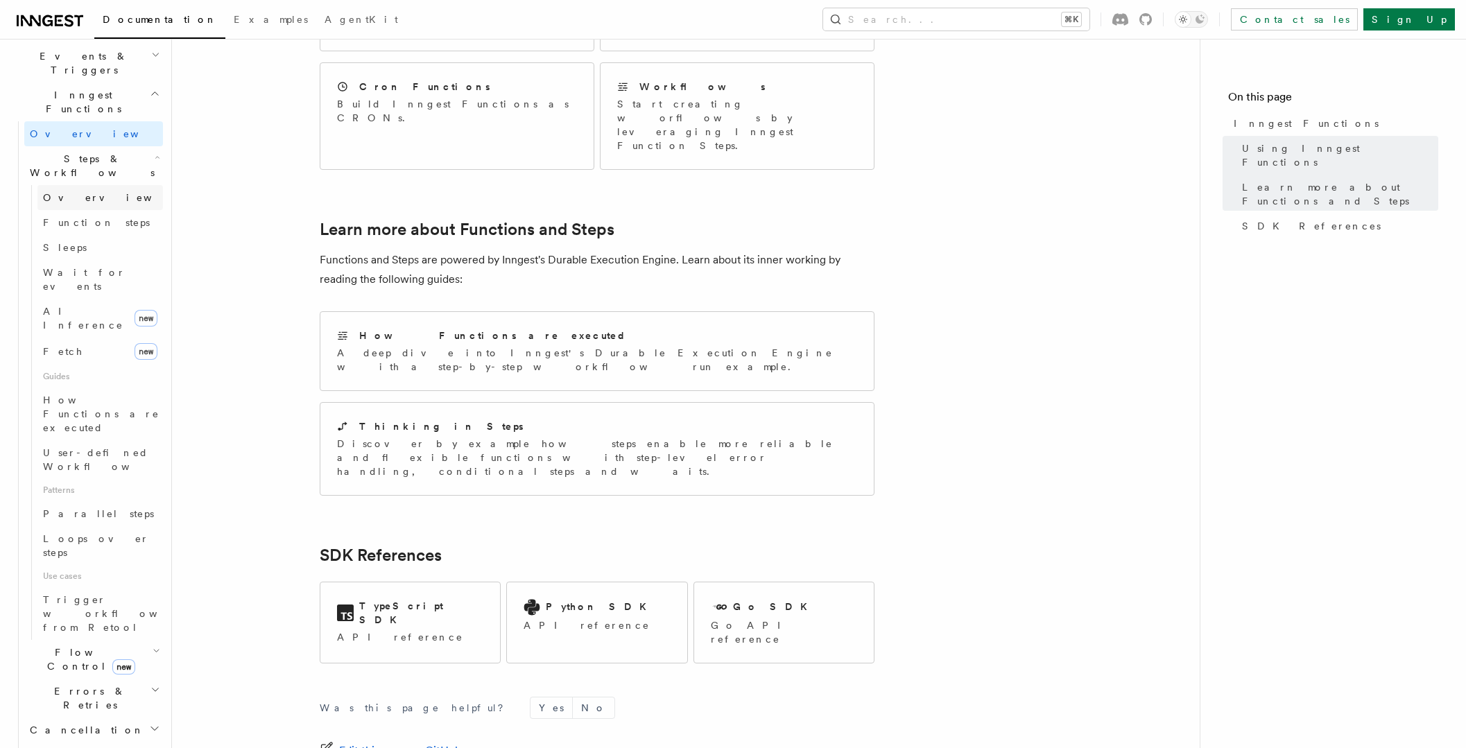
click at [80, 192] on span "Overview" at bounding box center [114, 197] width 143 height 11
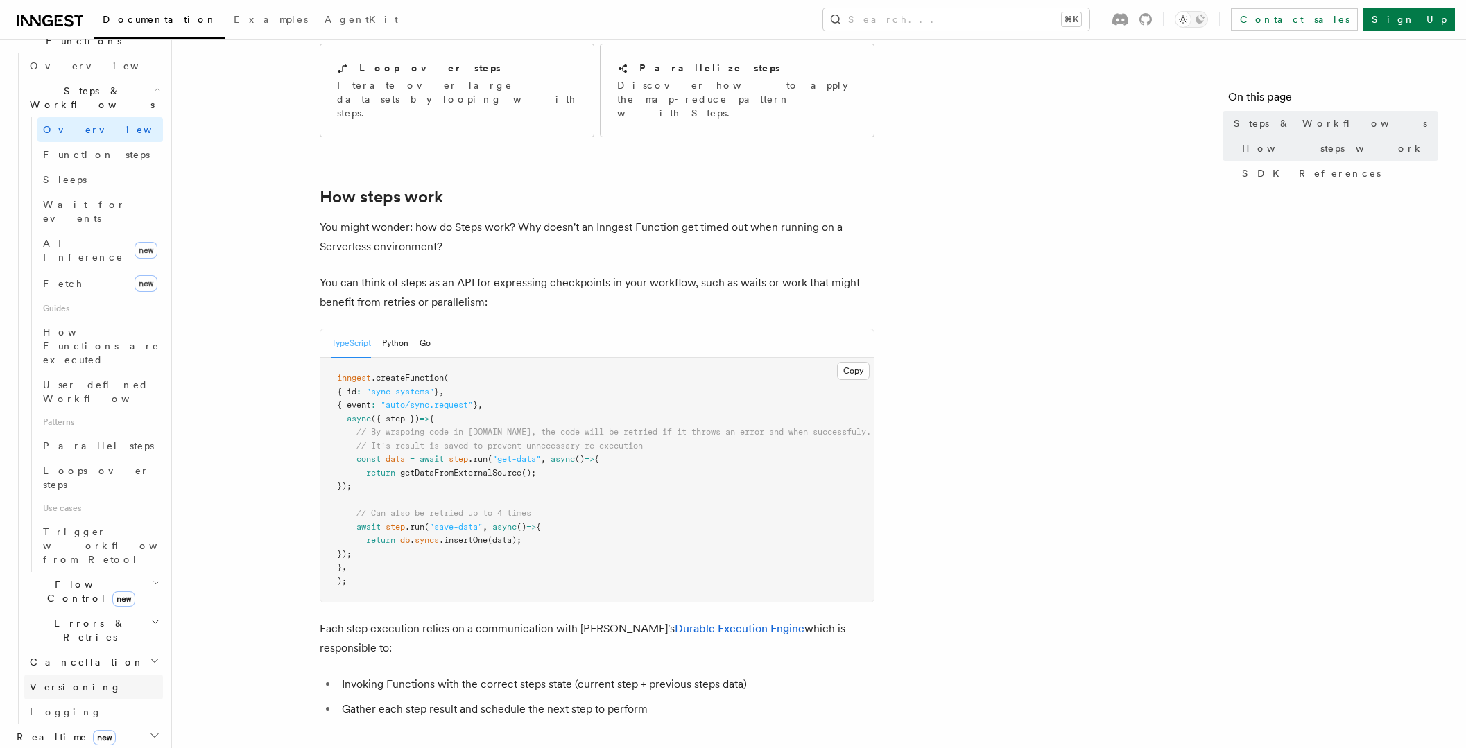
scroll to position [430, 0]
click at [120, 748] on h2 "Middleware" at bounding box center [87, 761] width 152 height 25
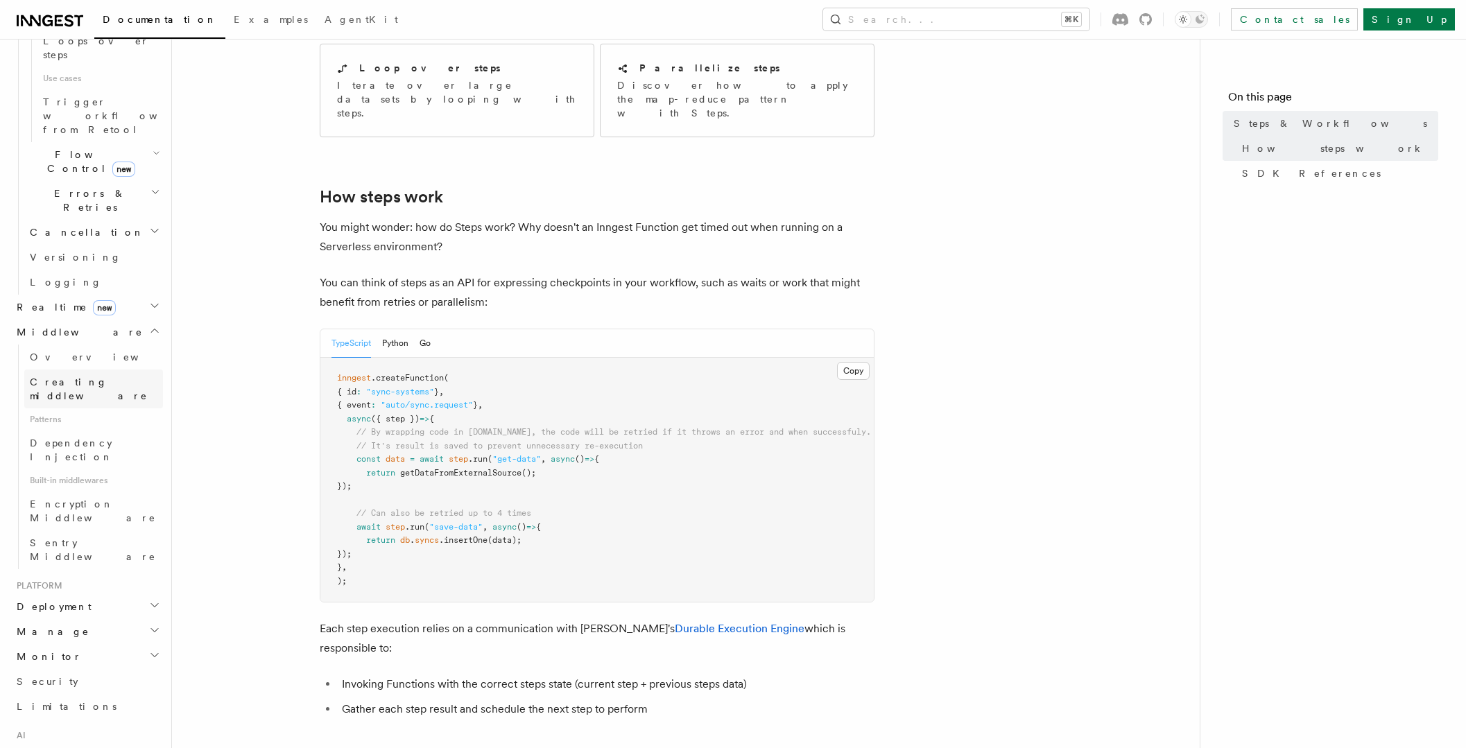
scroll to position [860, 0]
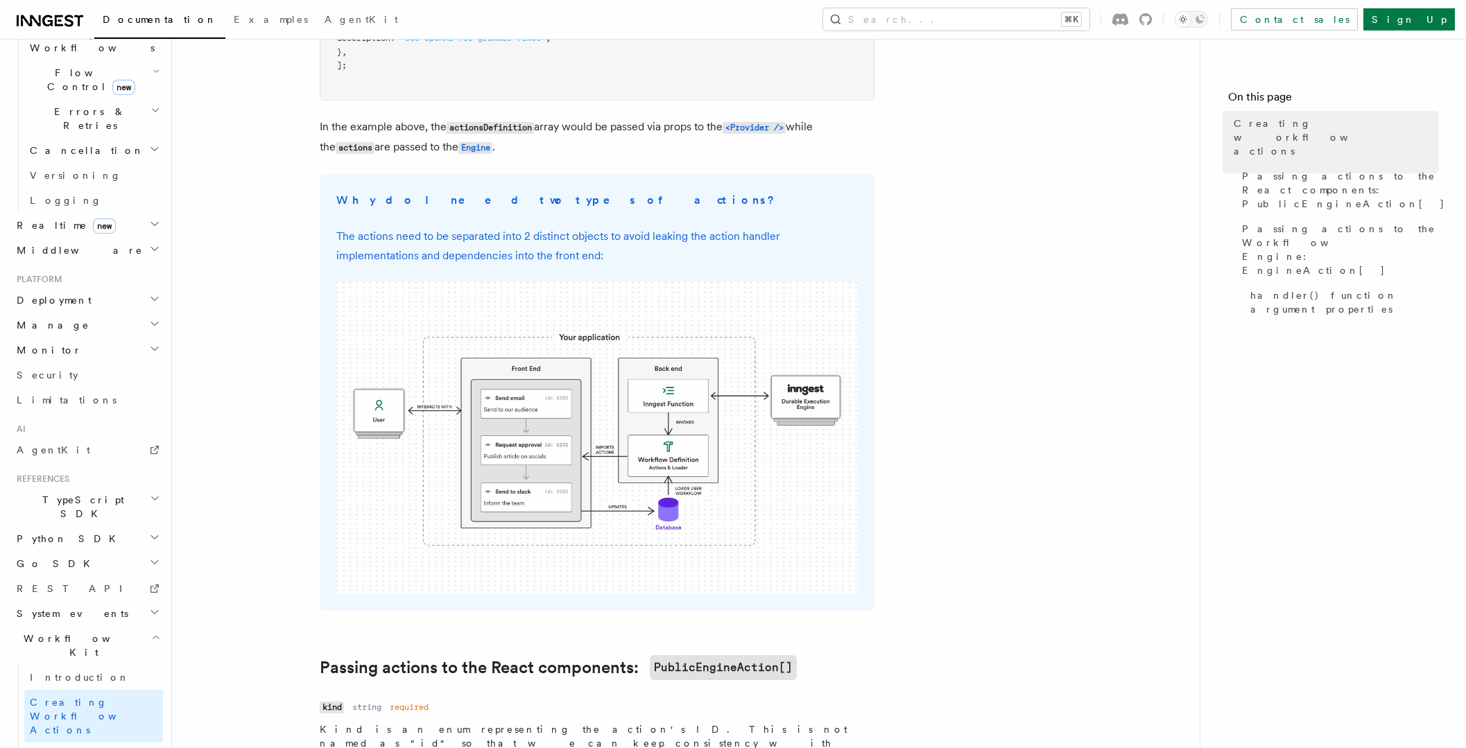
scroll to position [354, 0]
click at [77, 607] on span "System events" at bounding box center [69, 614] width 117 height 14
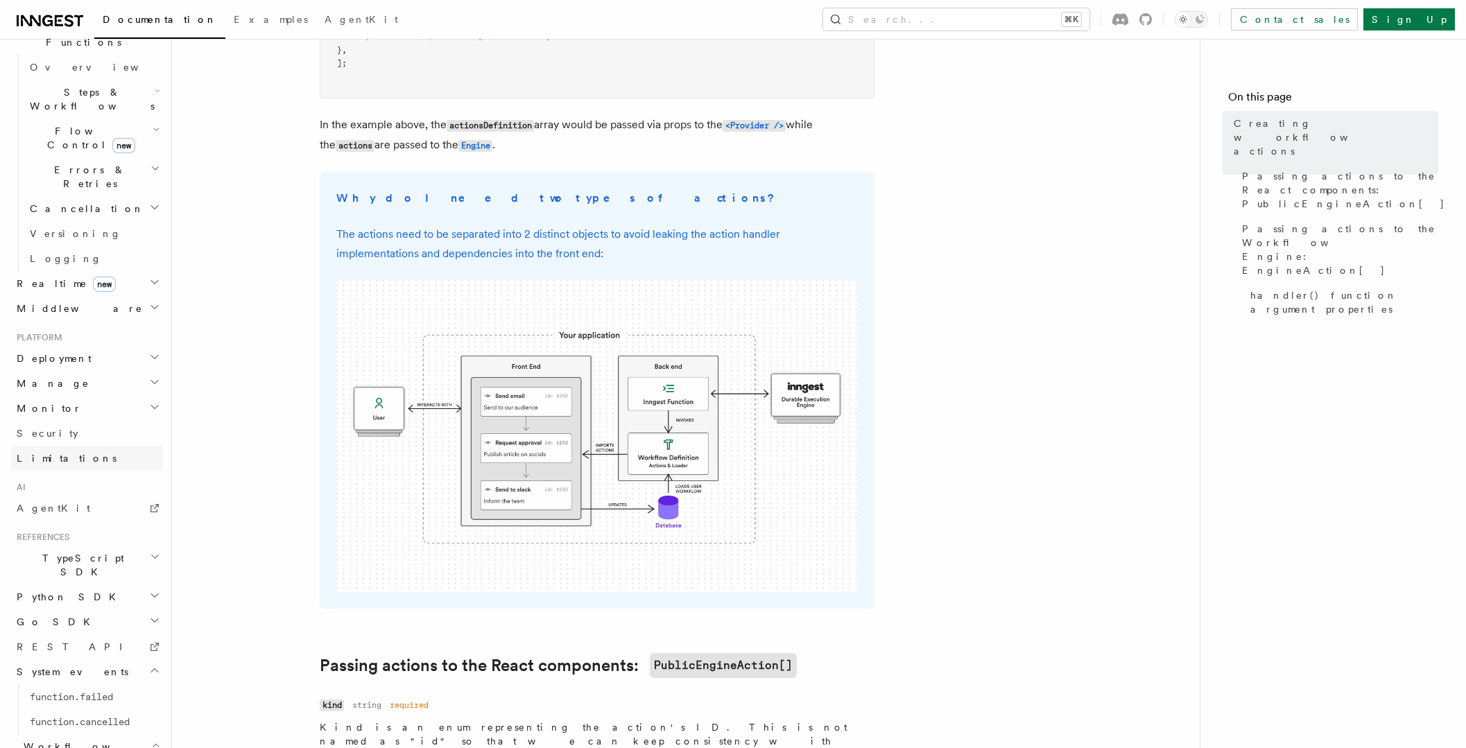
scroll to position [410, 0]
click at [58, 389] on h2 "Manage" at bounding box center [87, 401] width 152 height 25
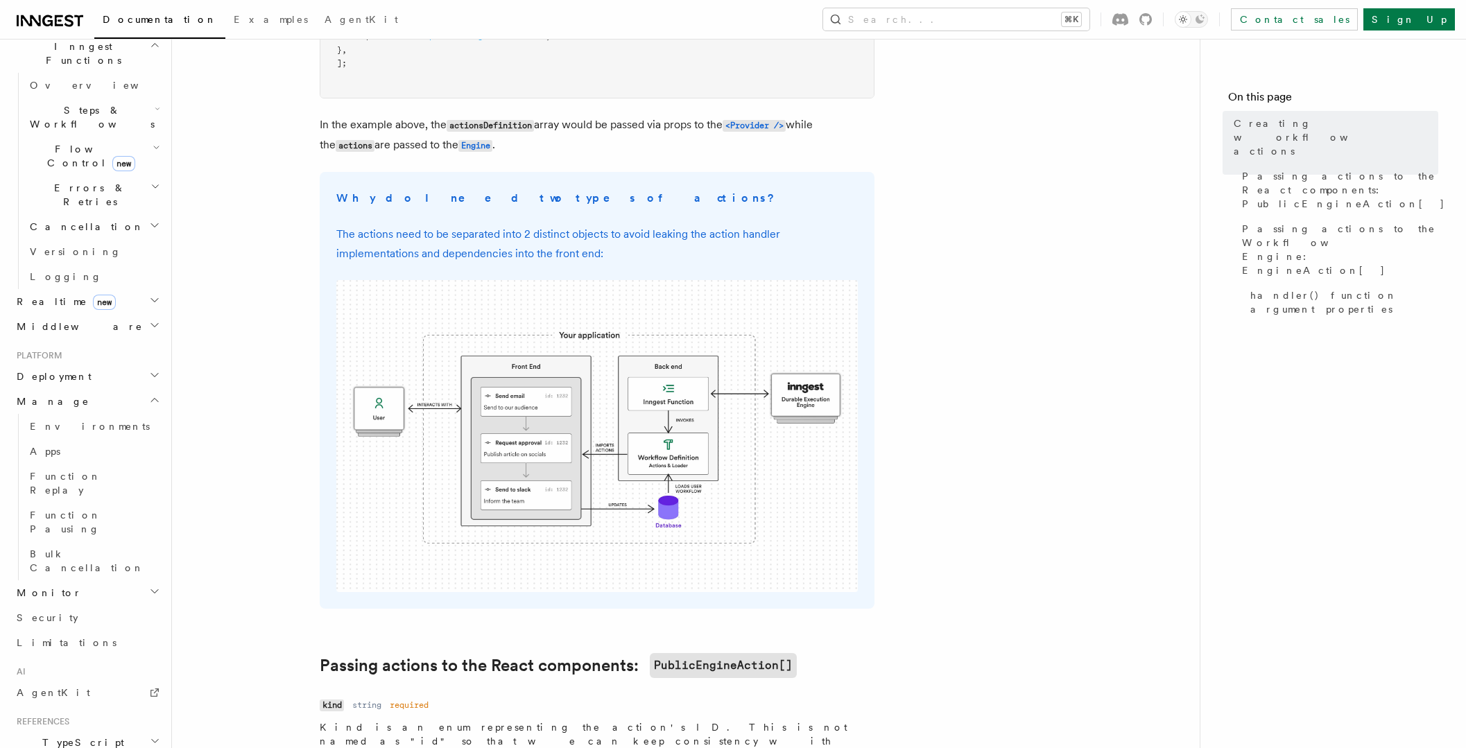
click at [59, 370] on span "Deployment" at bounding box center [51, 377] width 80 height 14
click at [80, 472] on h2 "Realtime new" at bounding box center [87, 484] width 152 height 25
click at [77, 497] on link "Overview" at bounding box center [93, 509] width 139 height 25
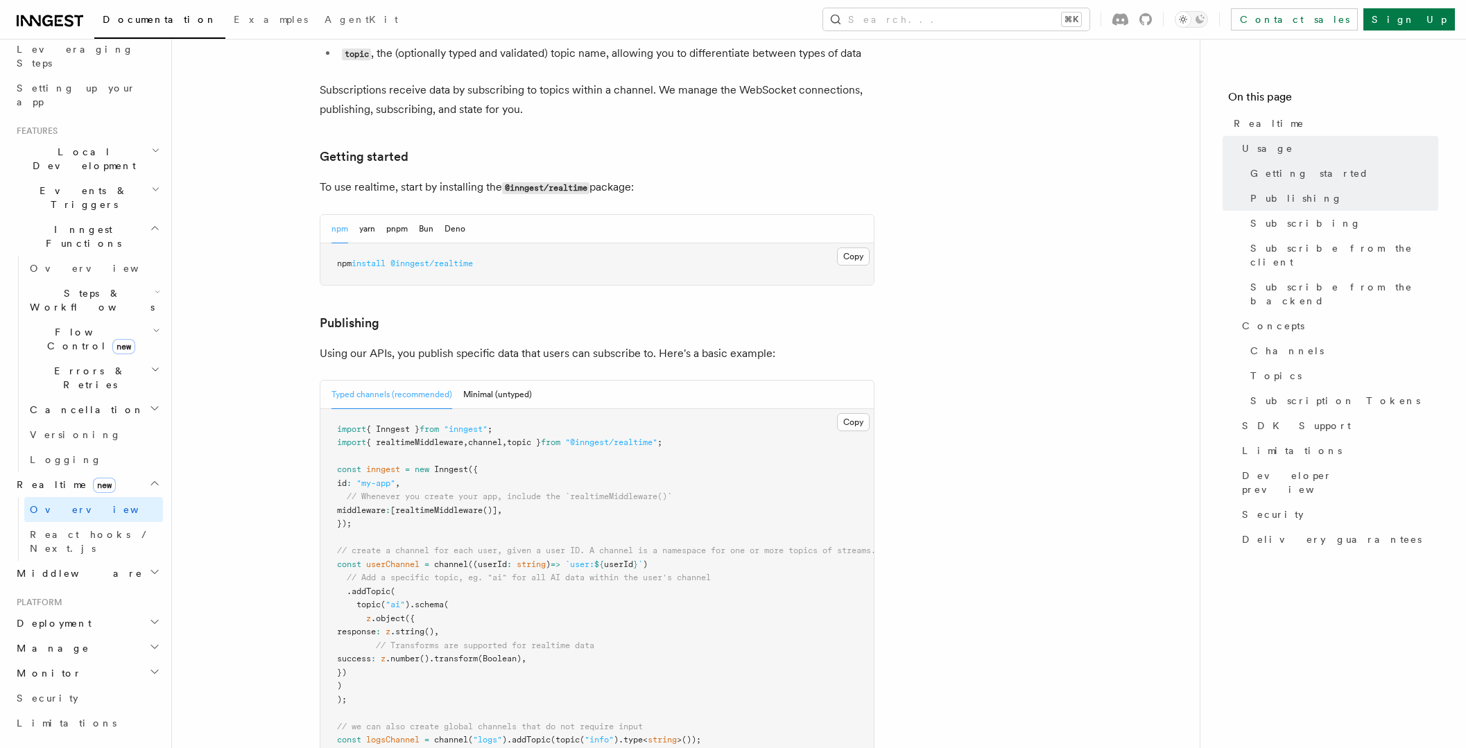
scroll to position [621, 0]
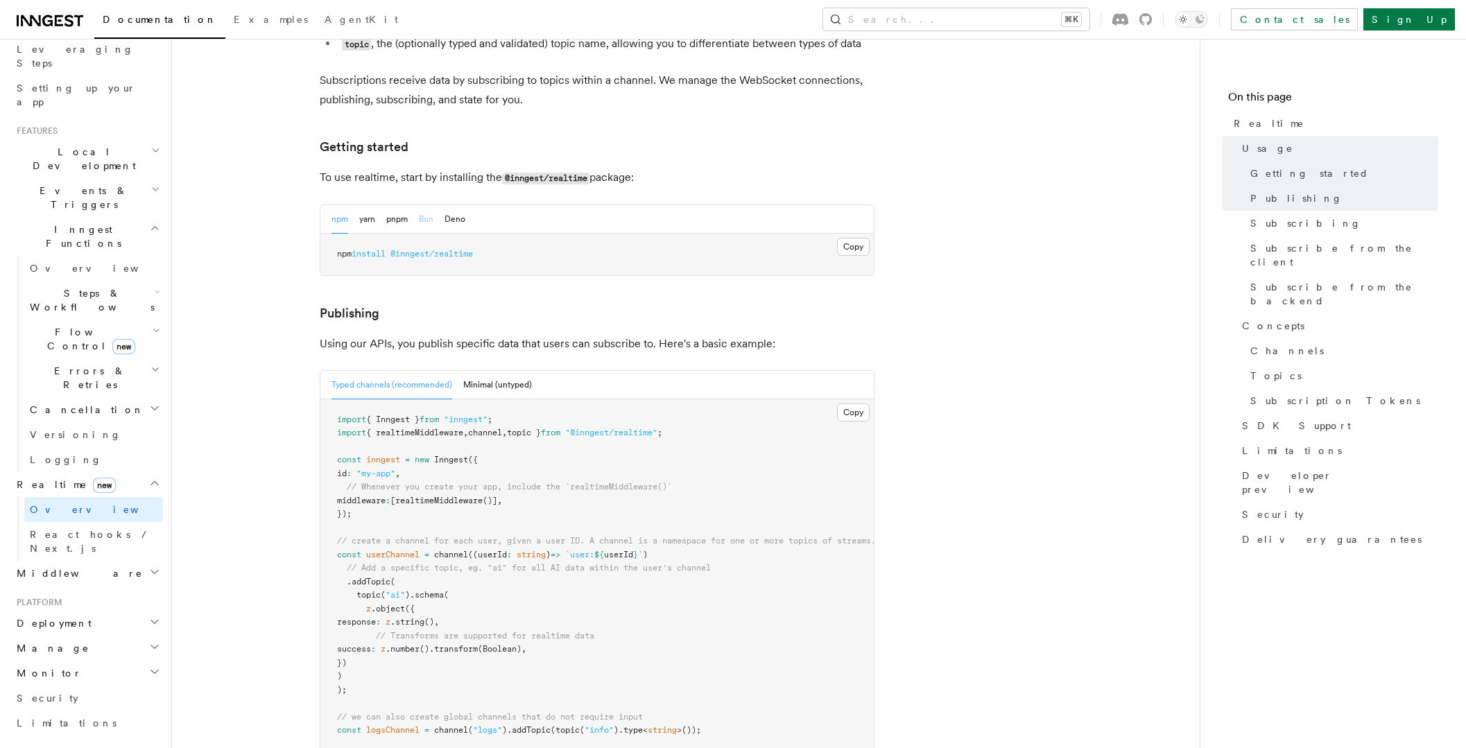
click at [429, 205] on button "Bun" at bounding box center [426, 219] width 15 height 28
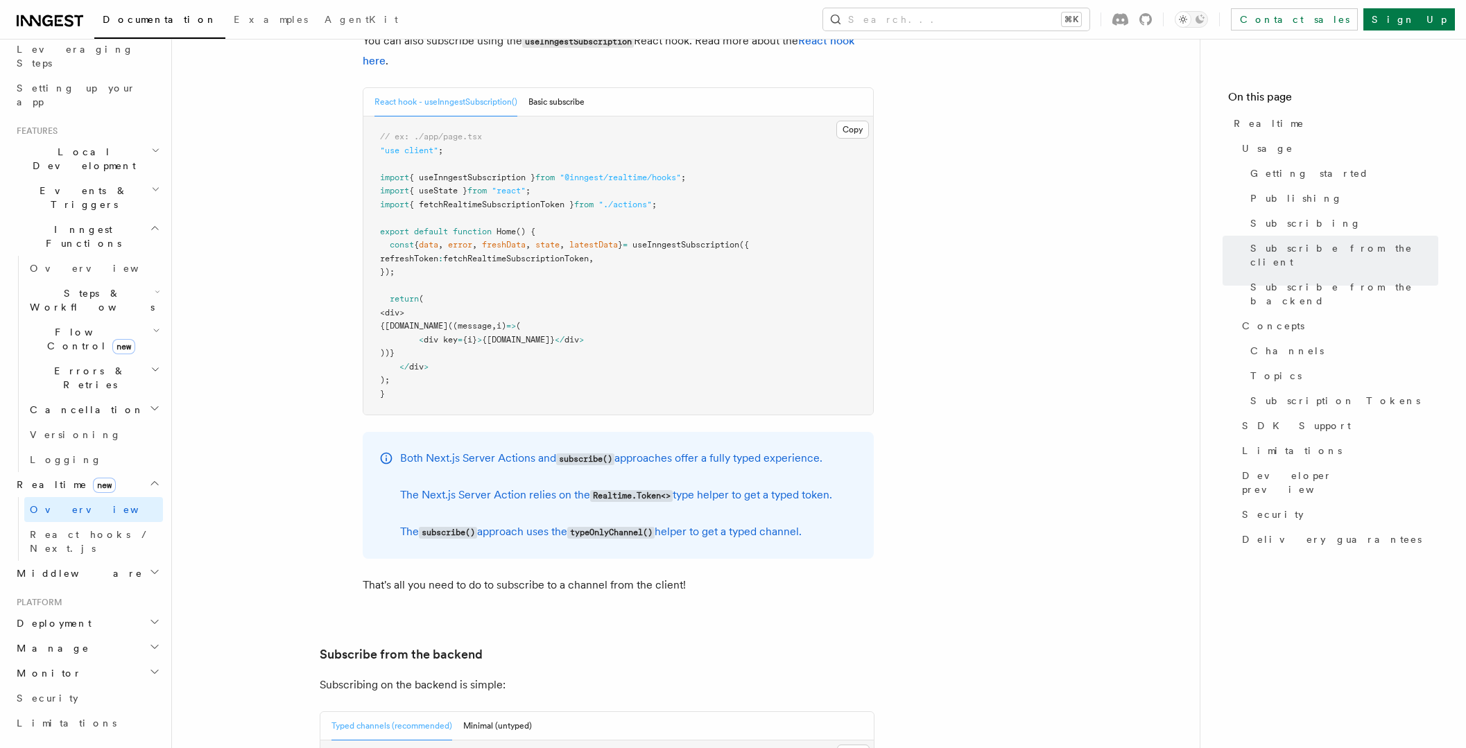
scroll to position [2266, 0]
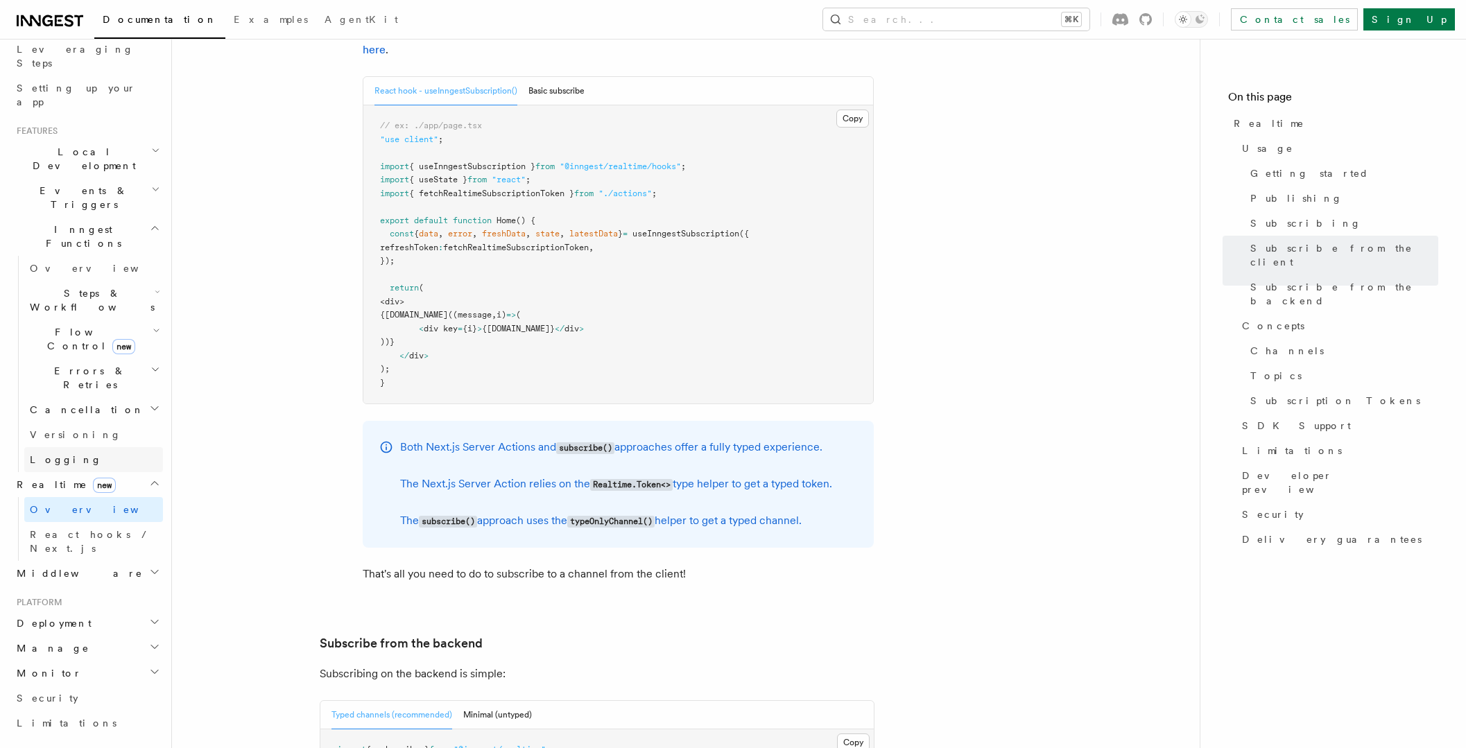
click at [107, 447] on link "Logging" at bounding box center [93, 459] width 139 height 25
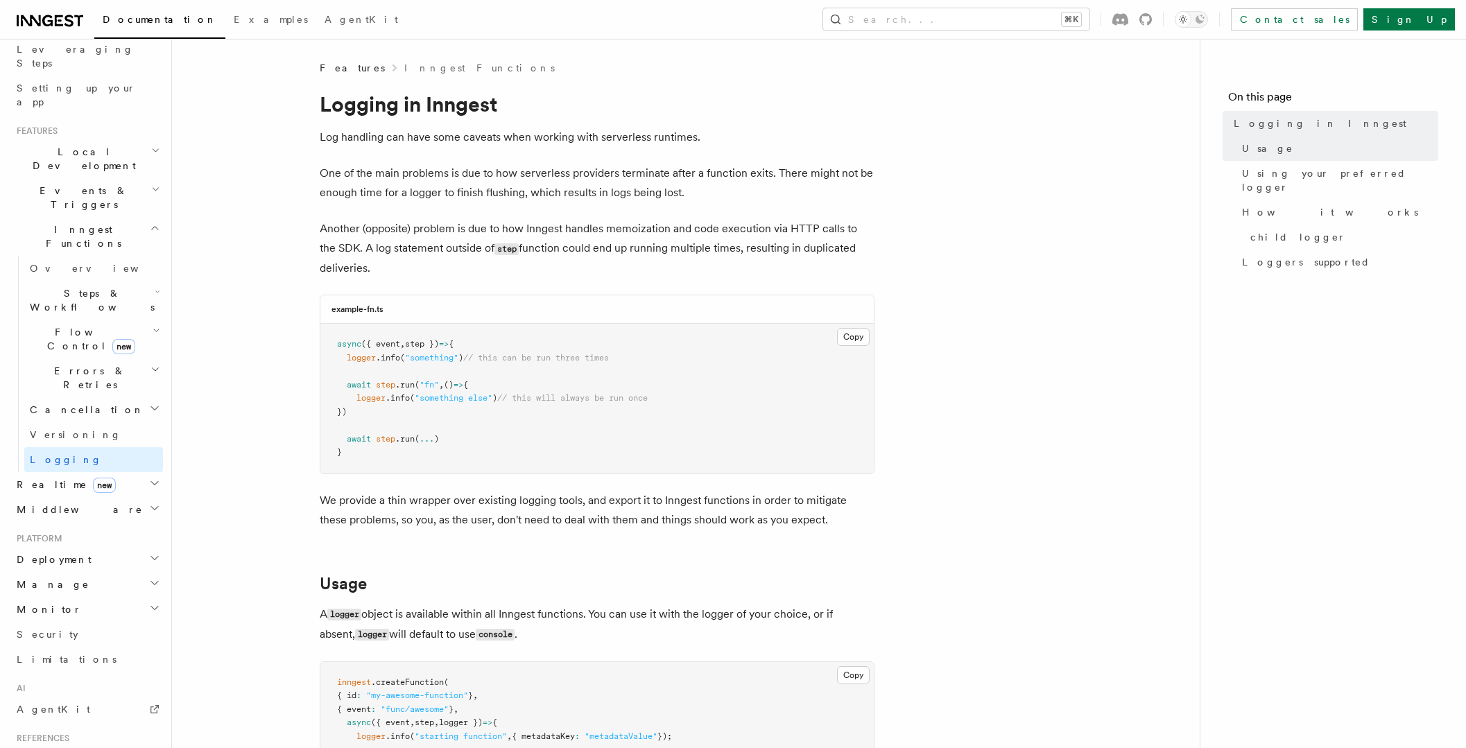
click at [77, 364] on span "Errors & Retries" at bounding box center [87, 378] width 126 height 28
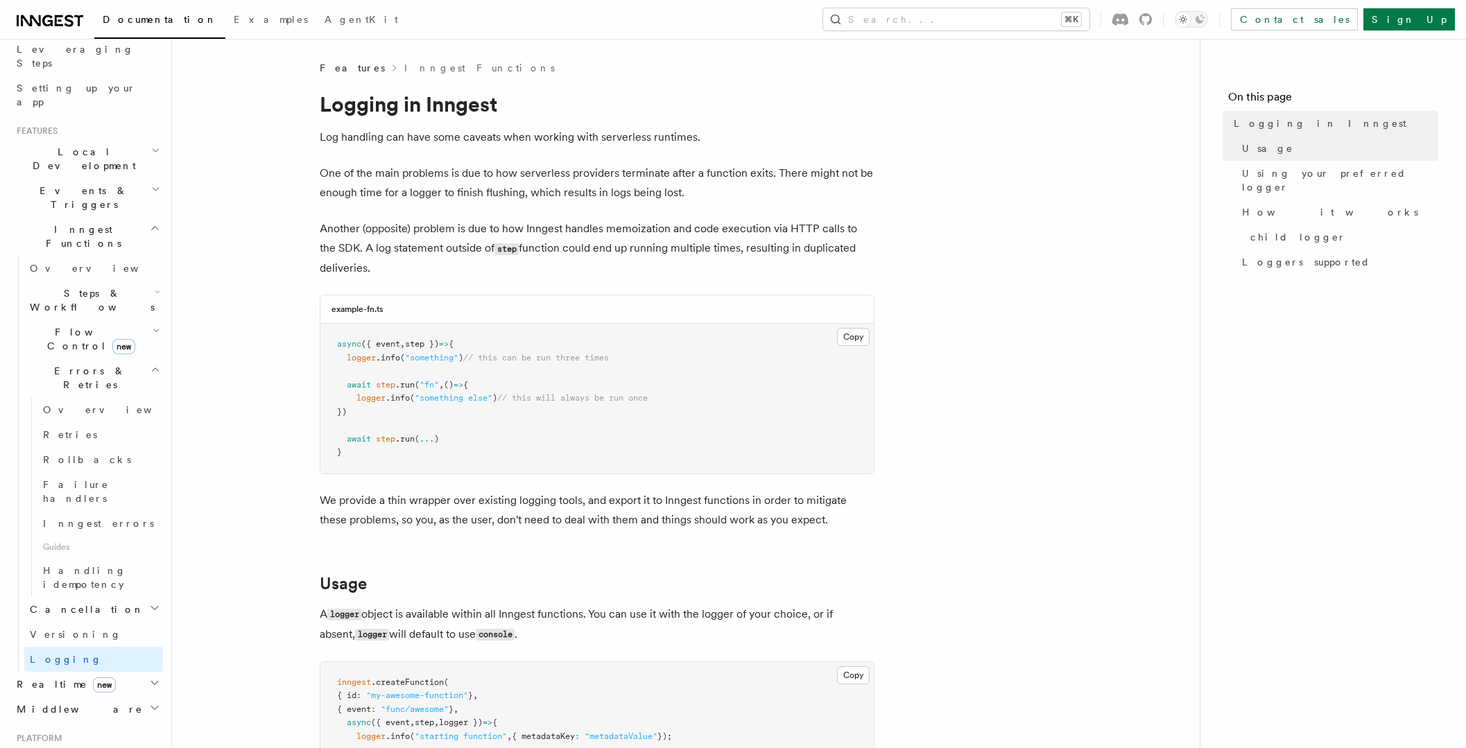
click at [65, 286] on span "Steps & Workflows" at bounding box center [89, 300] width 130 height 28
click at [104, 582] on span "User-defined Workflows" at bounding box center [105, 594] width 125 height 25
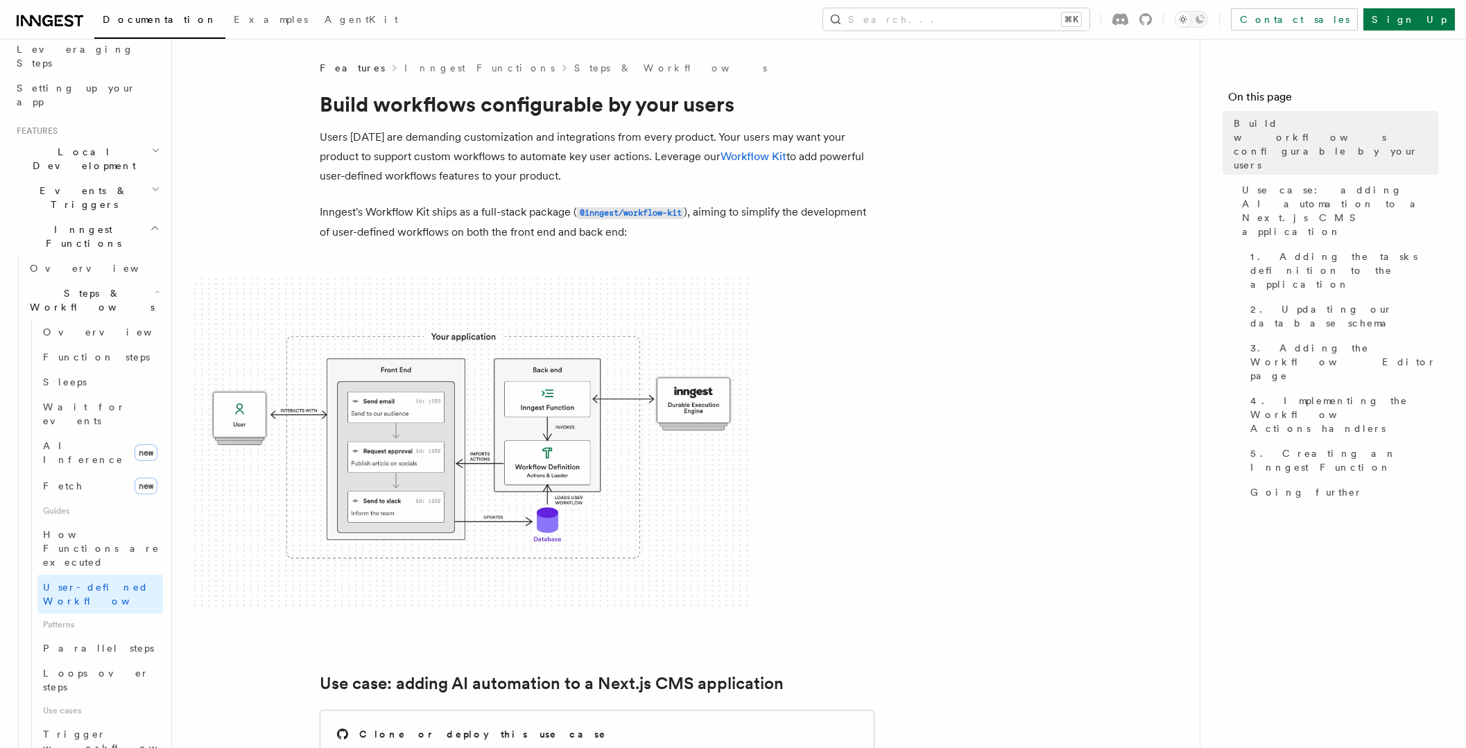
click at [733, 164] on p "Users [DATE] are demanding customization and integrations from every product. Y…" at bounding box center [597, 157] width 555 height 58
click at [734, 156] on link "Workflow Kit" at bounding box center [754, 156] width 66 height 13
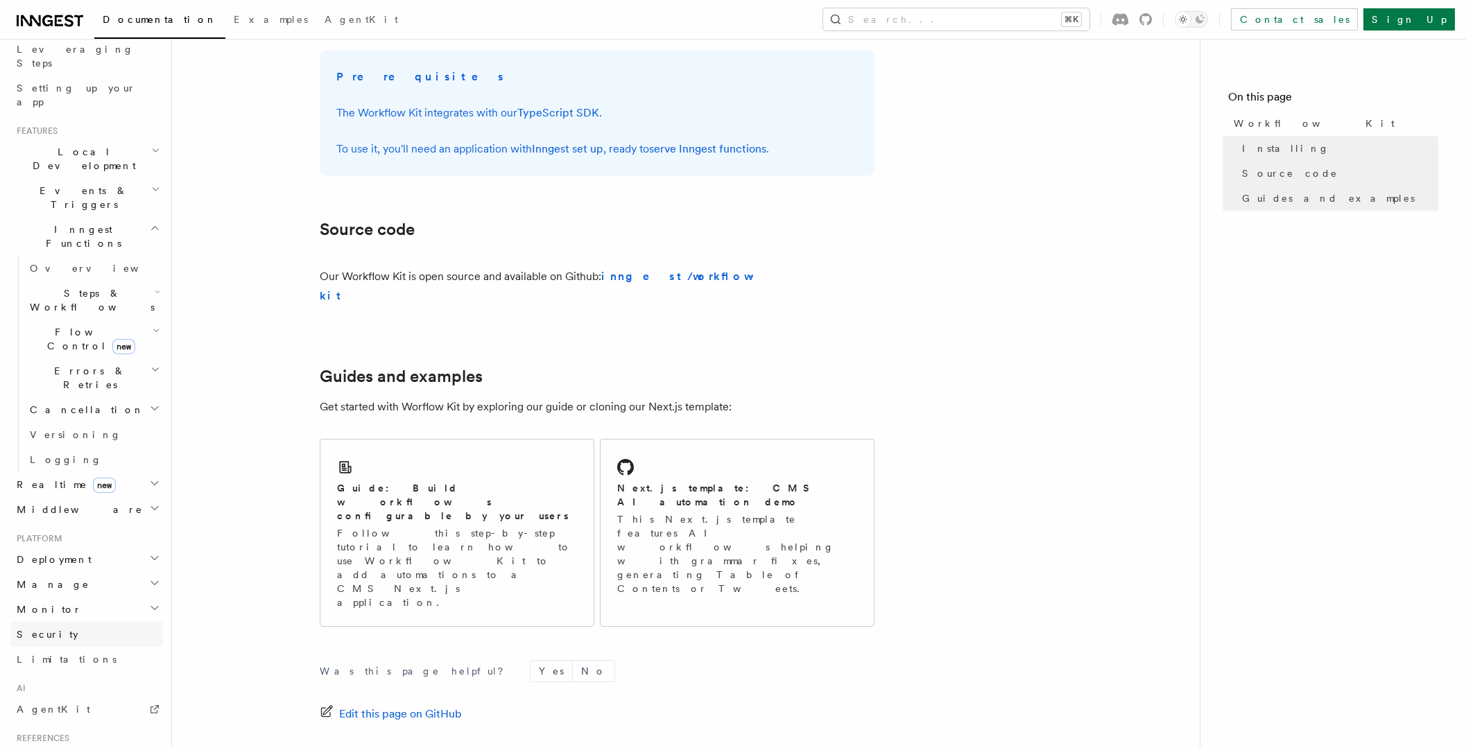
scroll to position [486, 0]
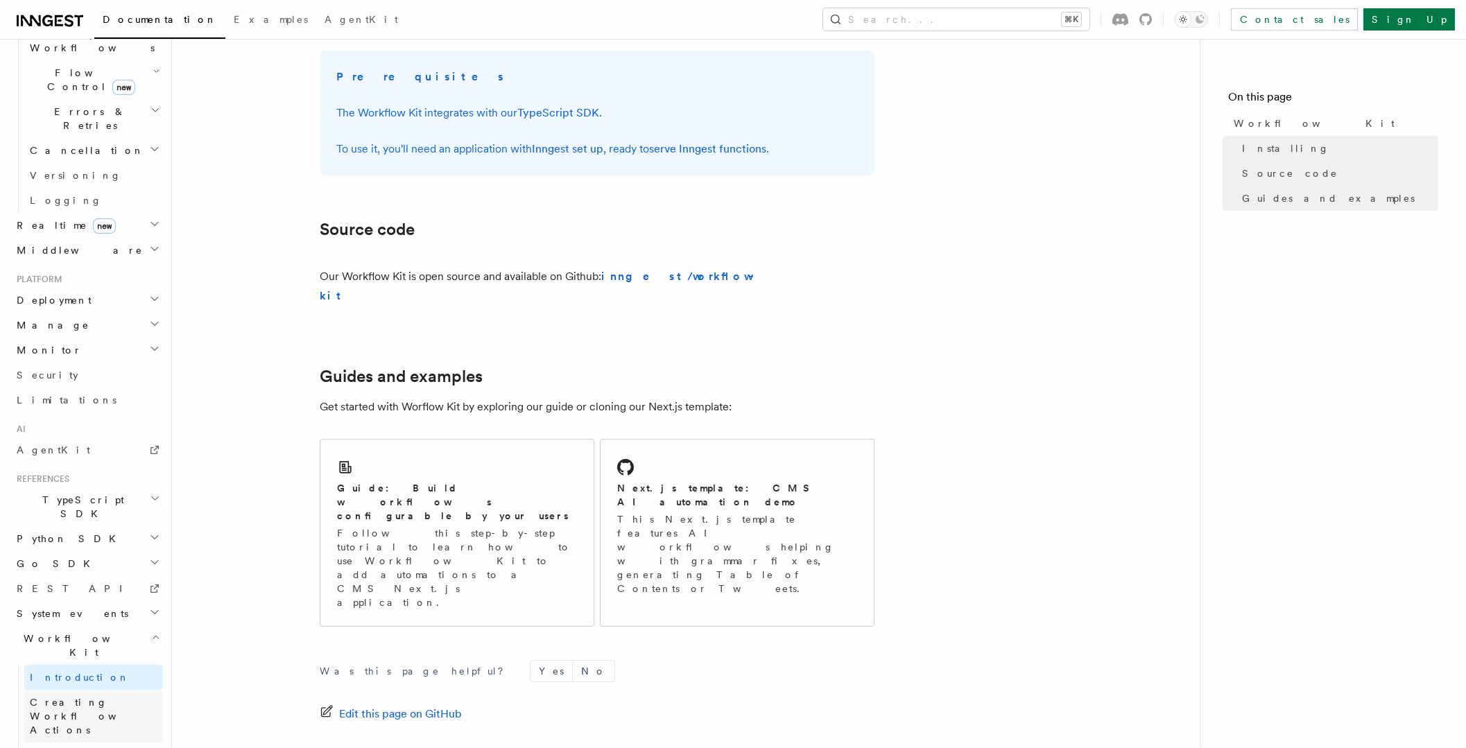
click at [114, 690] on link "Creating Workflow Actions" at bounding box center [93, 716] width 139 height 53
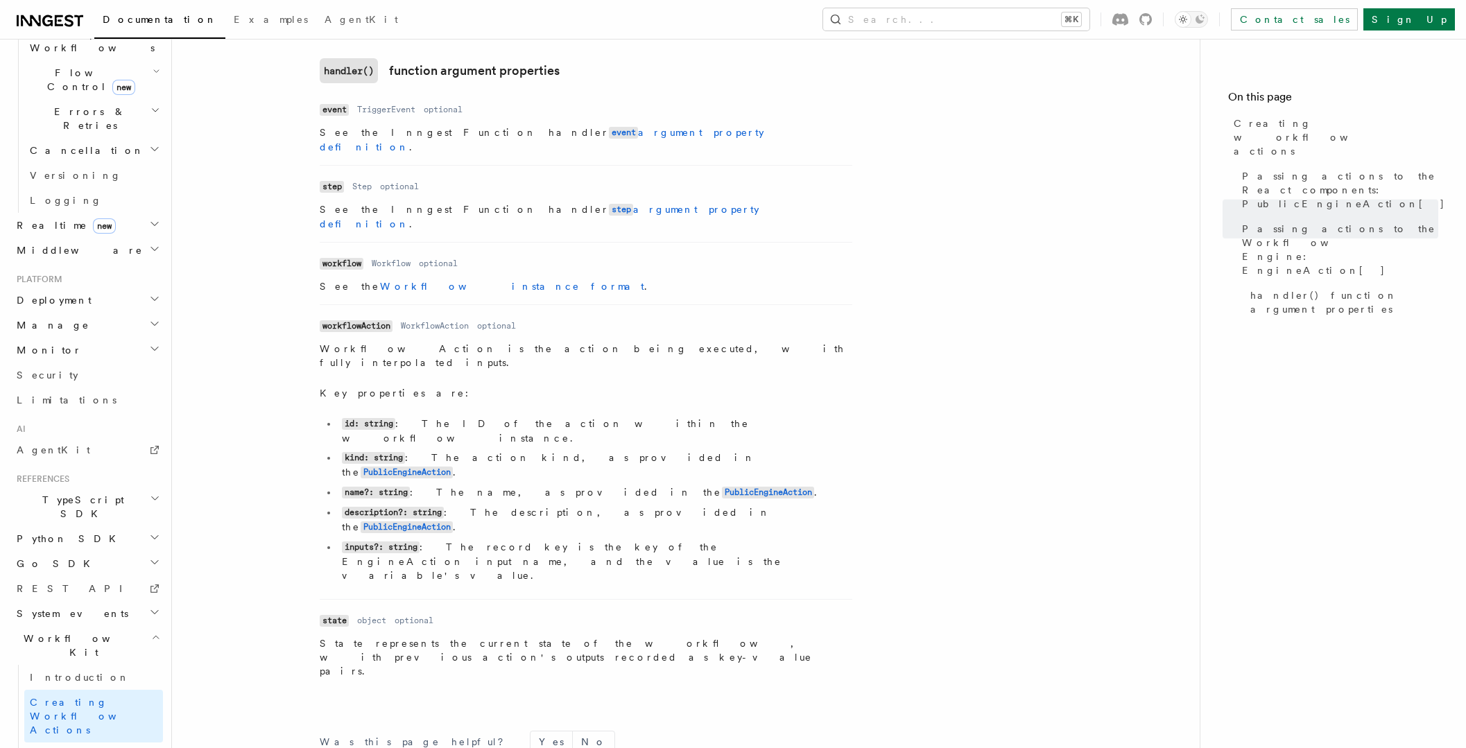
scroll to position [1852, 0]
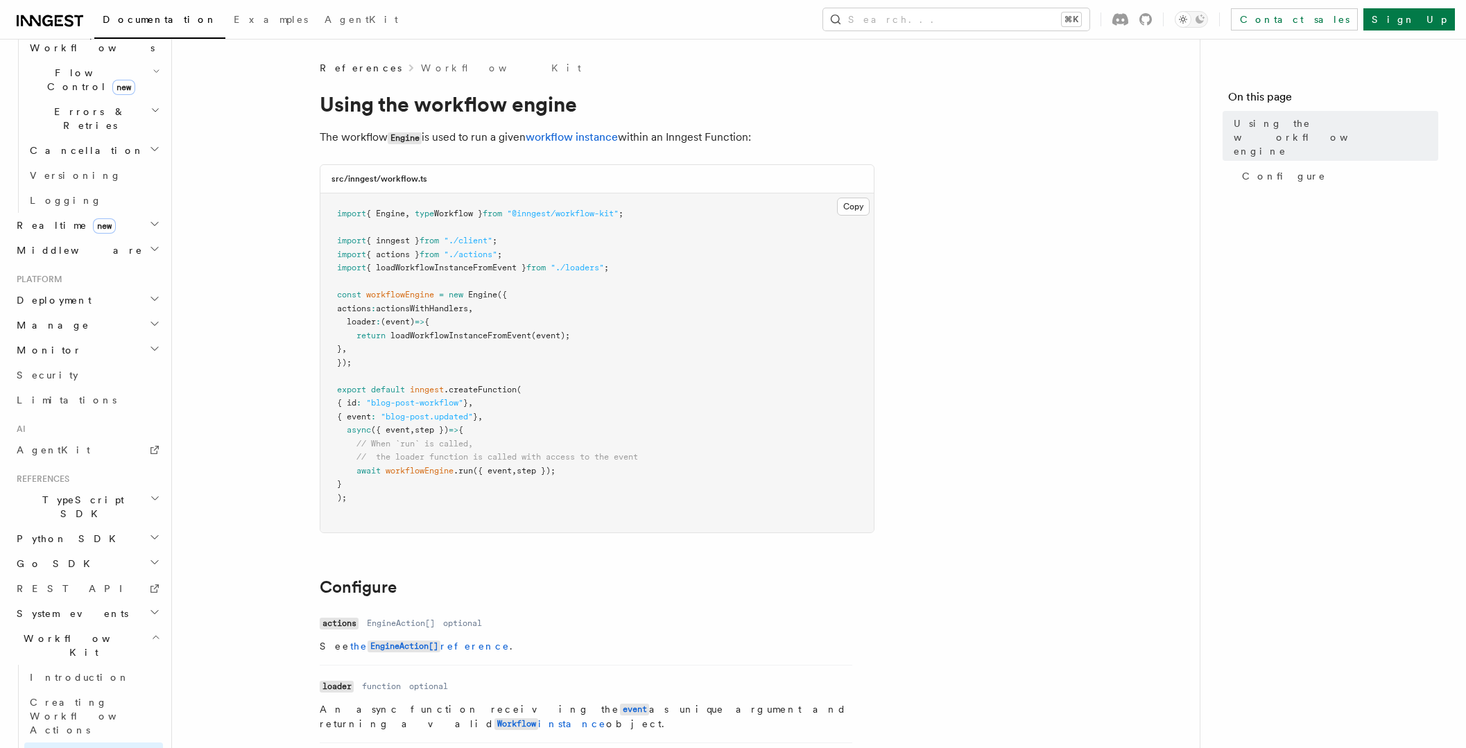
scroll to position [331, 0]
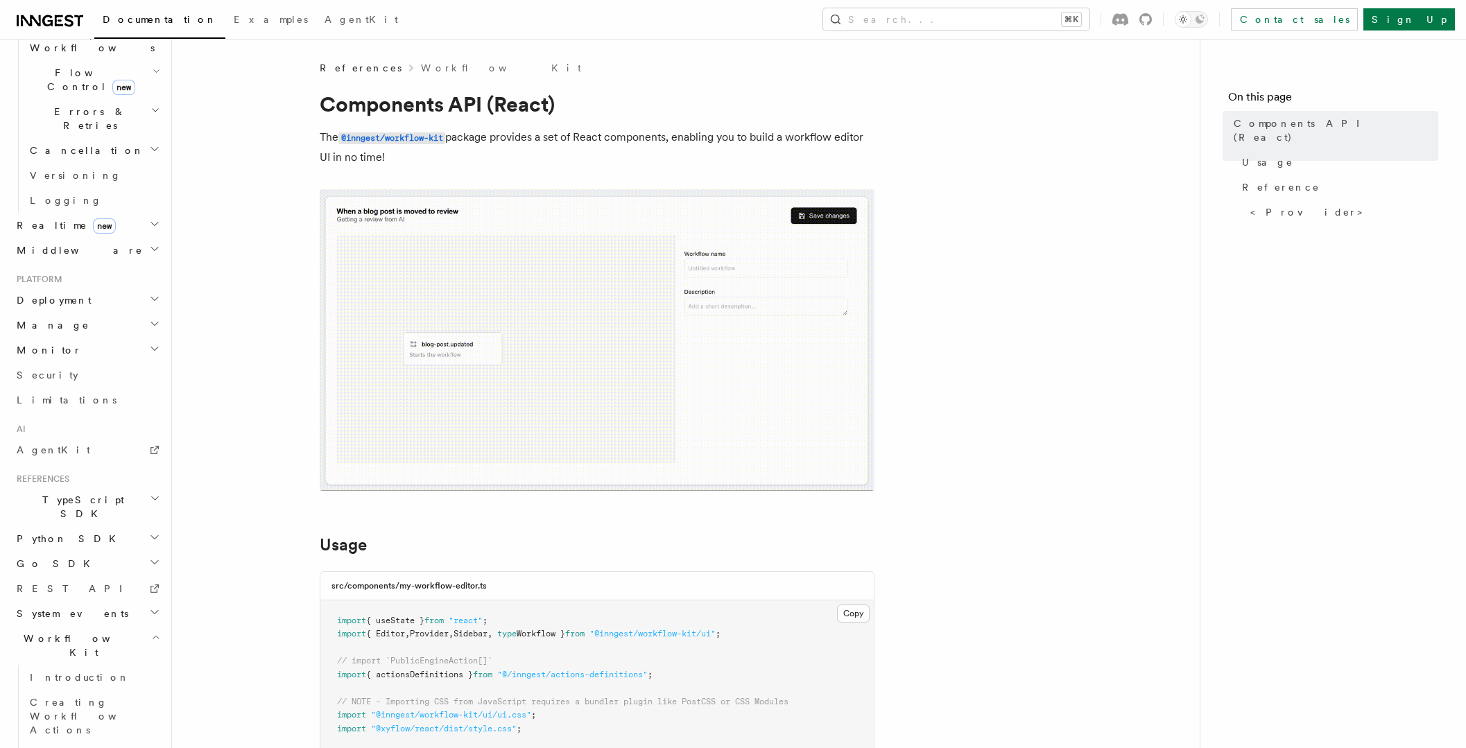
scroll to position [5, 0]
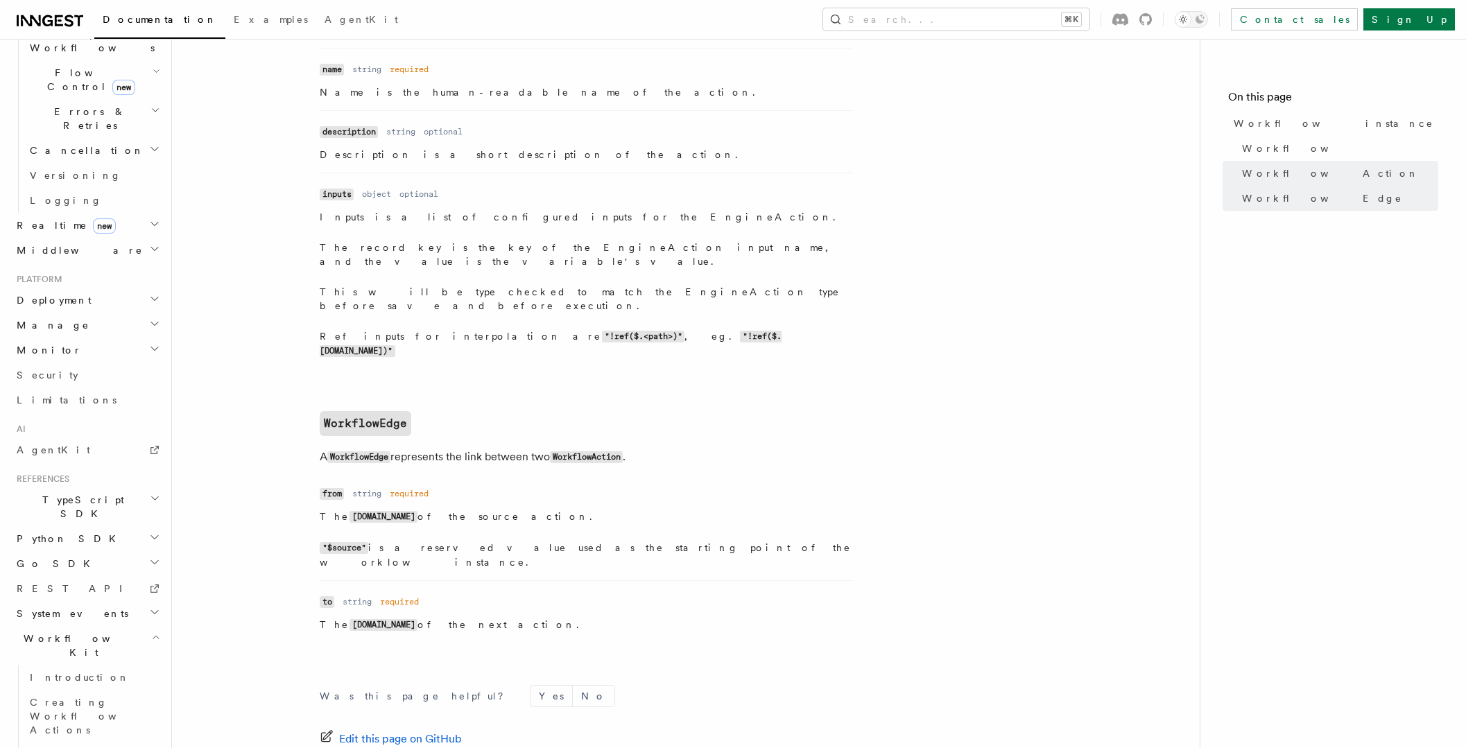
scroll to position [1400, 0]
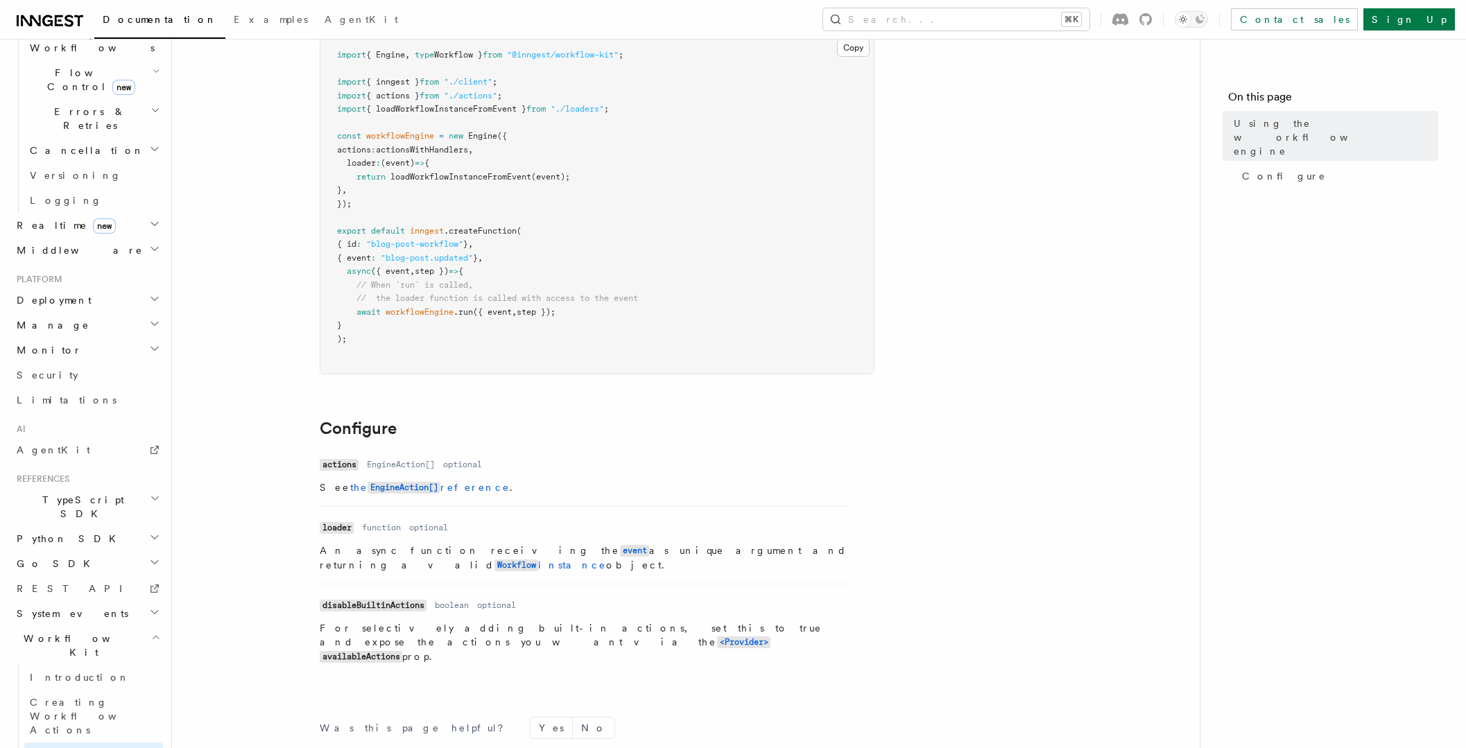
scroll to position [331, 0]
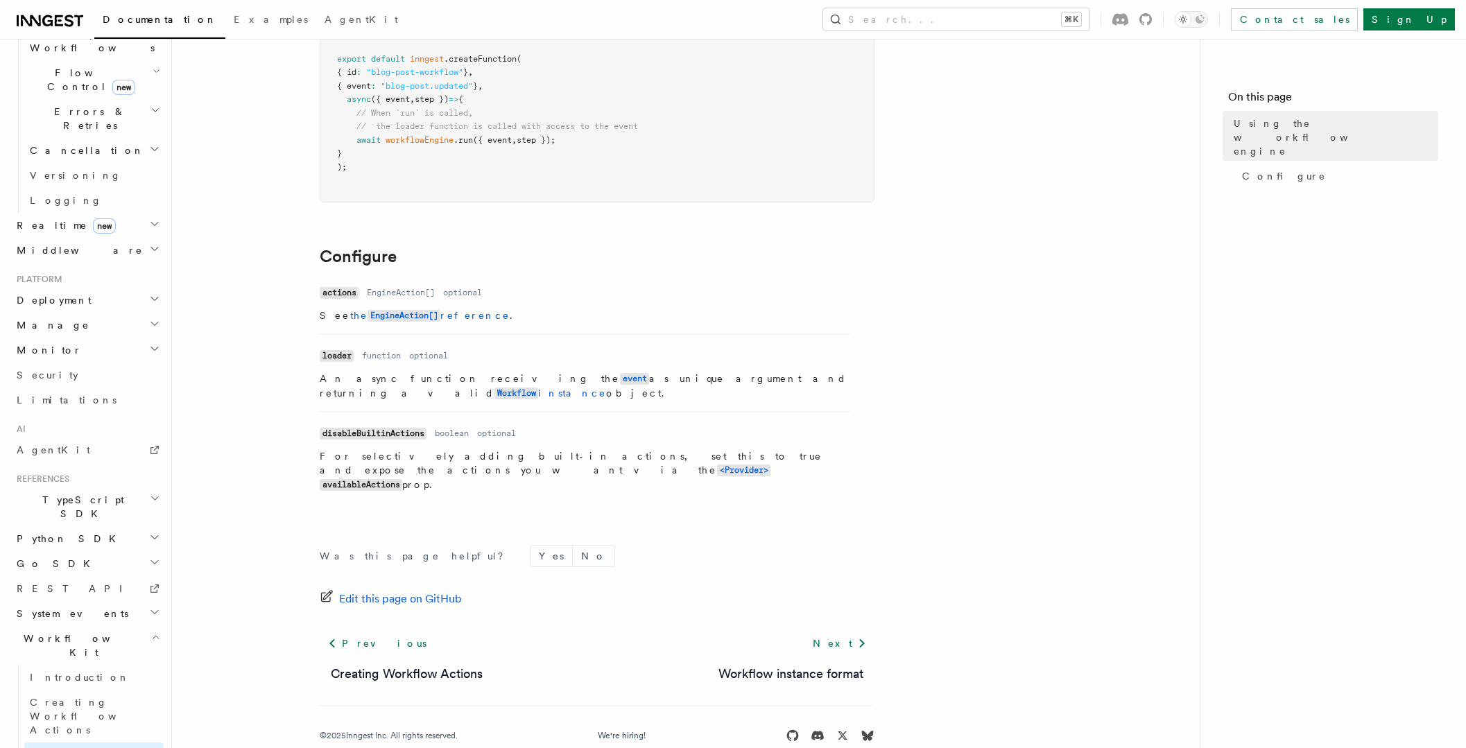
click at [74, 626] on h2 "Workflow Kit" at bounding box center [87, 645] width 152 height 39
click at [73, 697] on span "Creating Workflow Actions" at bounding box center [90, 716] width 121 height 39
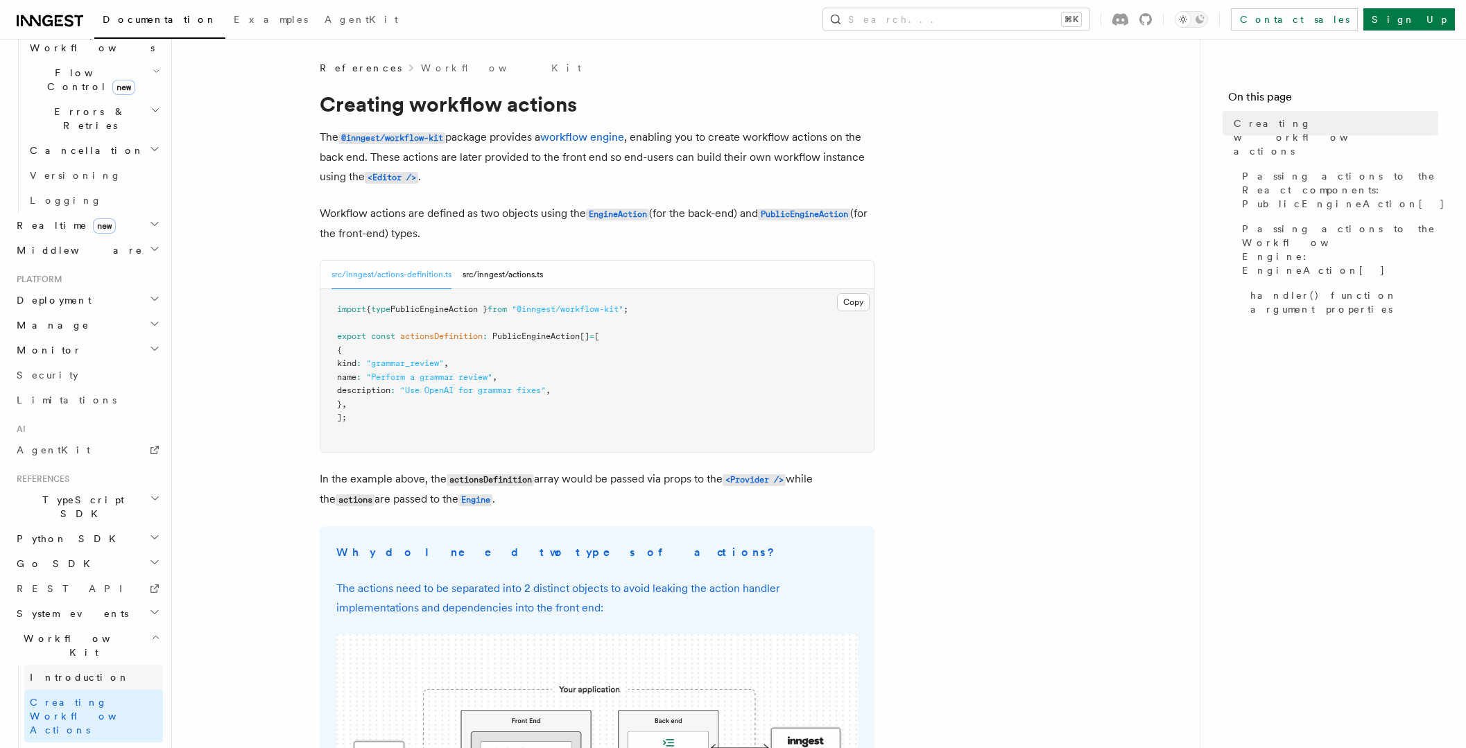
click at [64, 672] on span "Introduction" at bounding box center [80, 677] width 100 height 11
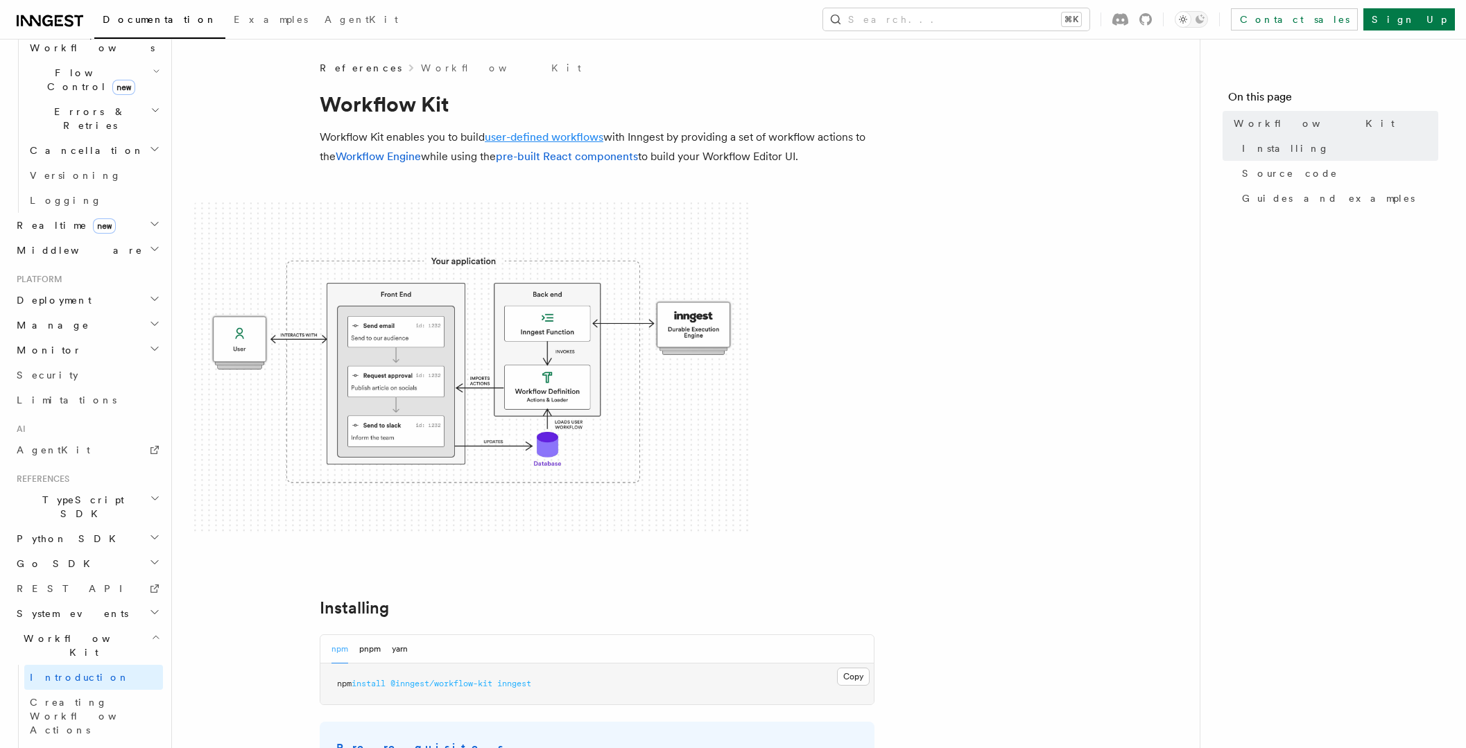
click at [560, 132] on link "user-defined workflows" at bounding box center [544, 136] width 119 height 13
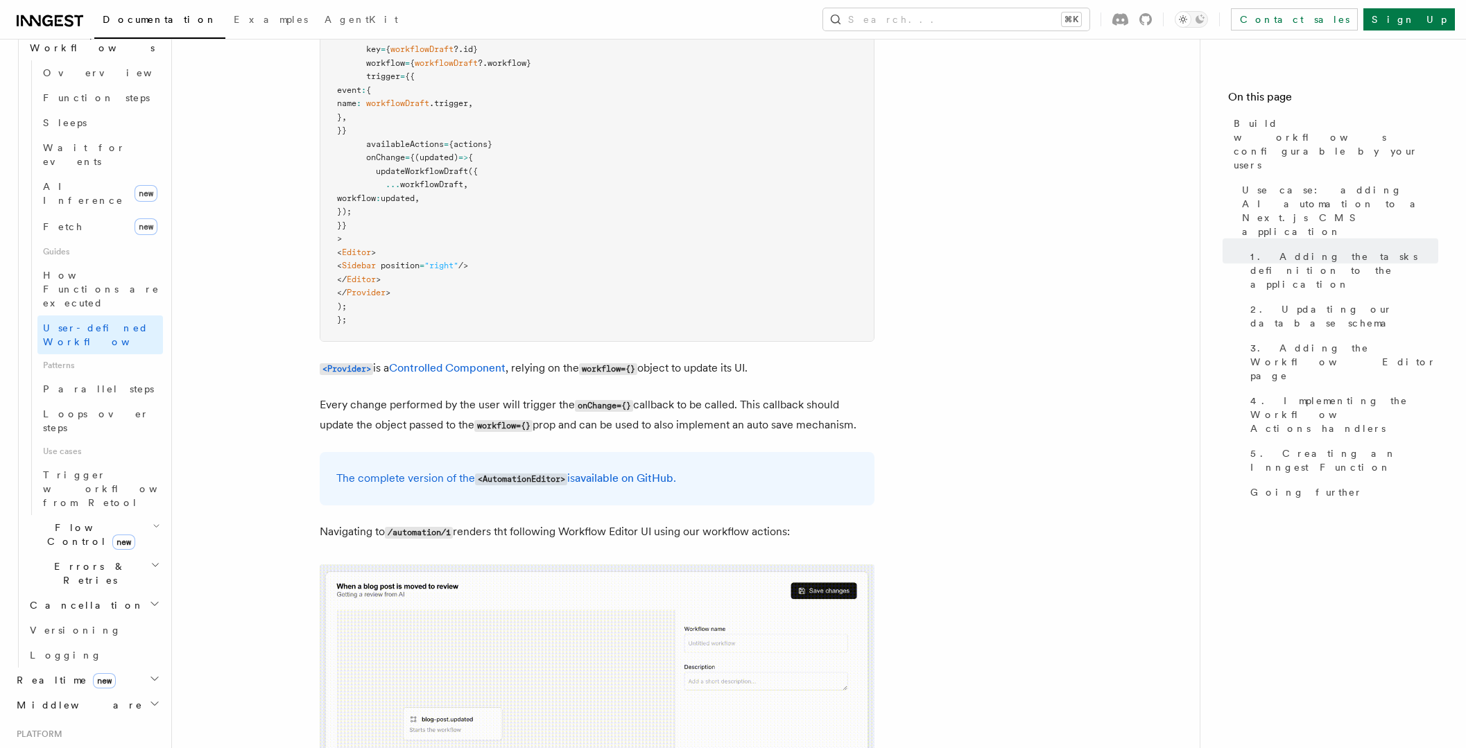
scroll to position [3966, 0]
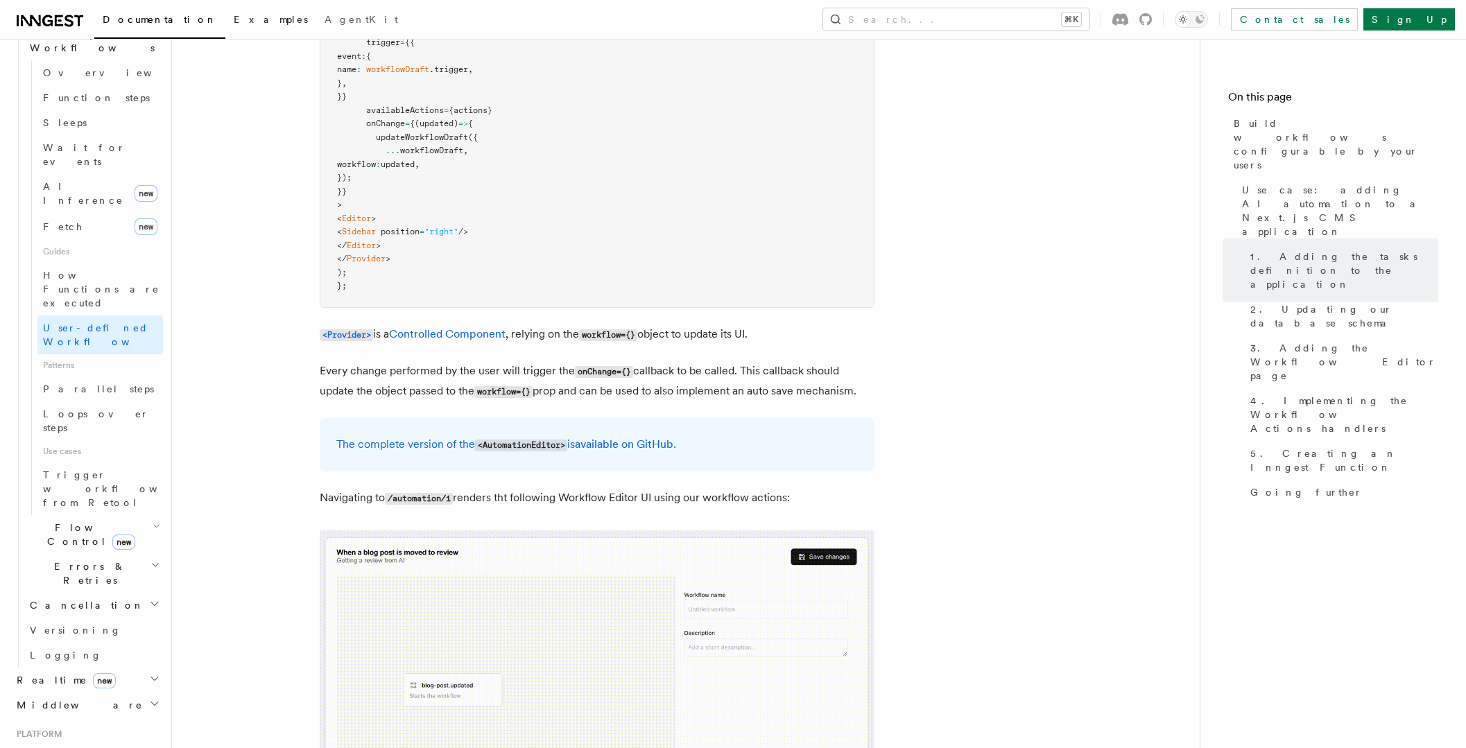
click at [234, 18] on span "Examples" at bounding box center [271, 19] width 74 height 11
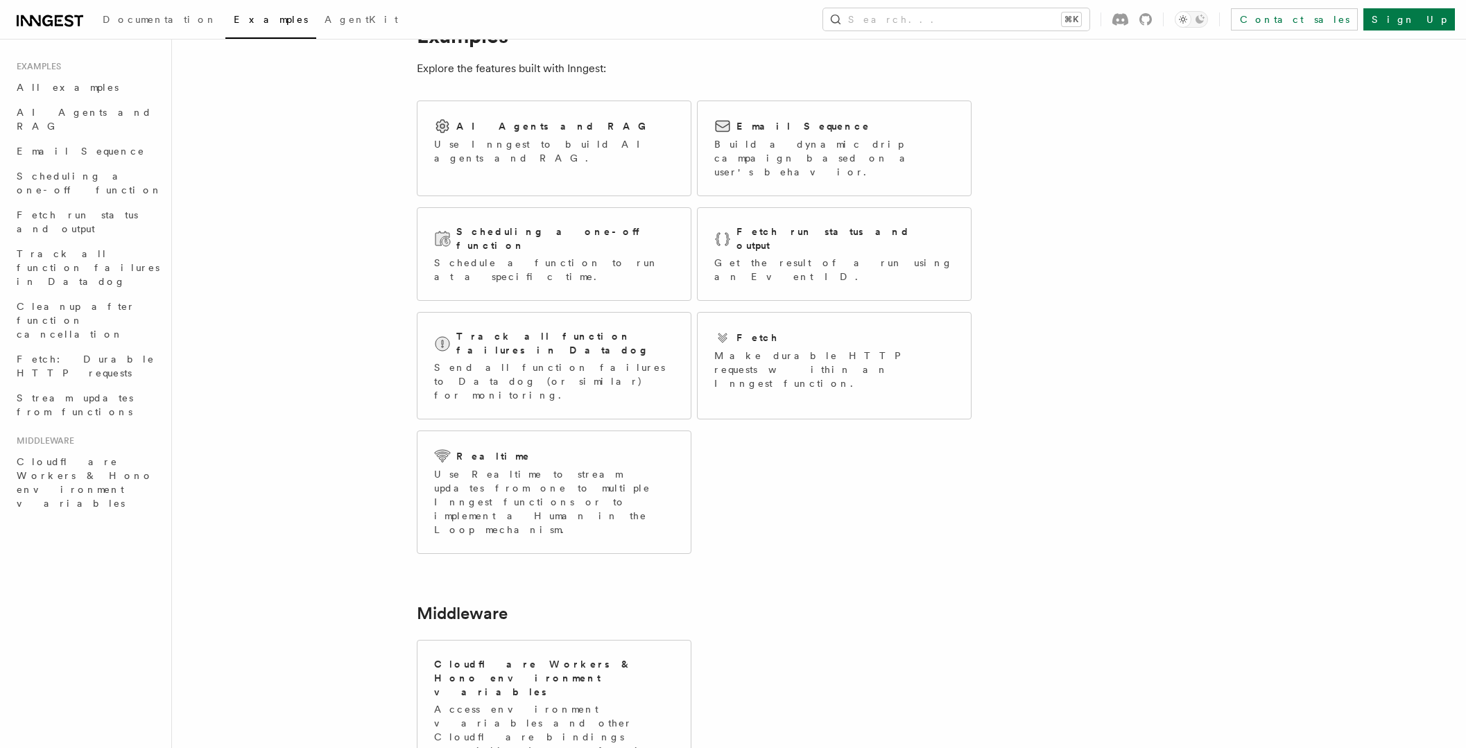
scroll to position [53, 0]
